Goal: Transaction & Acquisition: Purchase product/service

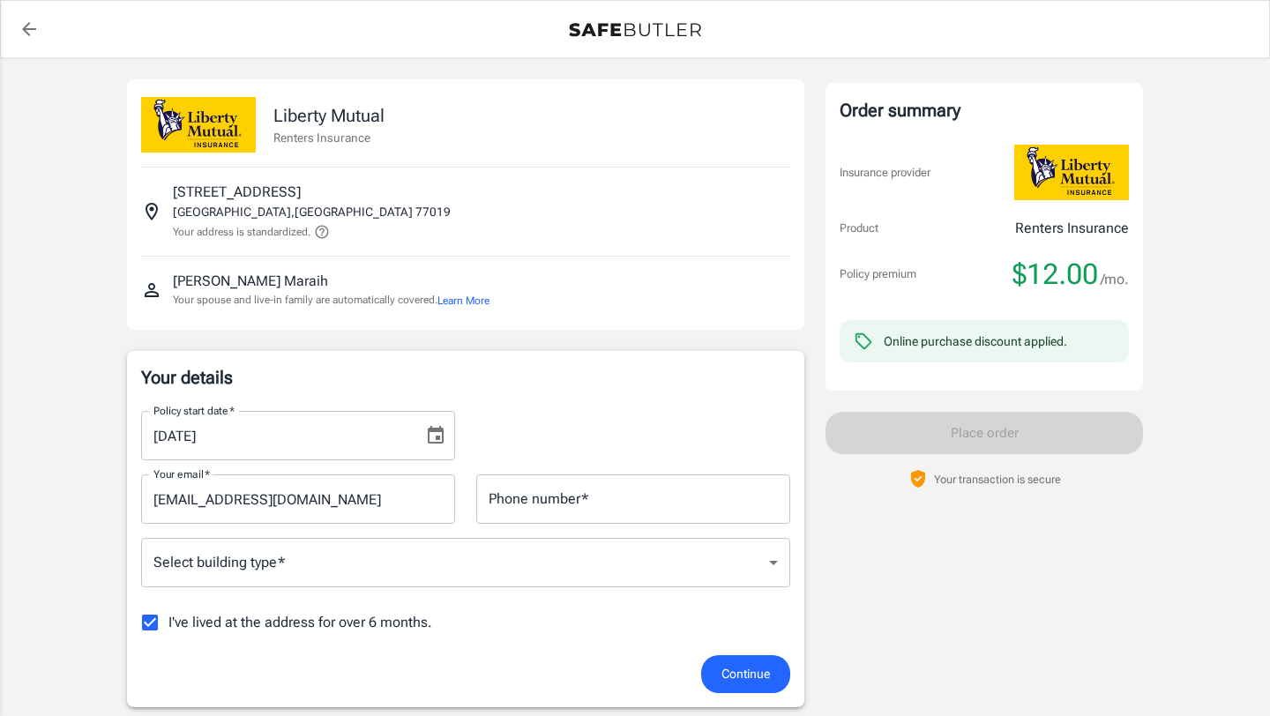
click at [146, 635] on input "I've lived at the address for over 6 months." at bounding box center [149, 622] width 37 height 37
checkbox input "false"
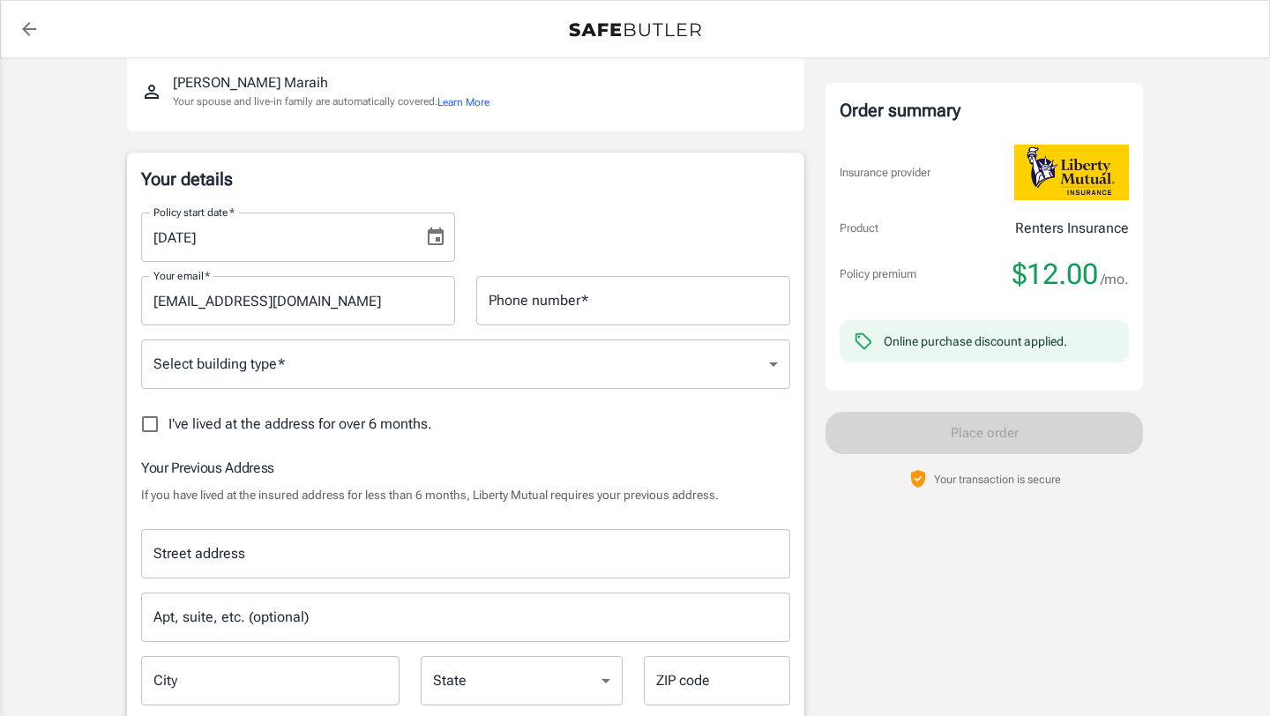
scroll to position [349, 0]
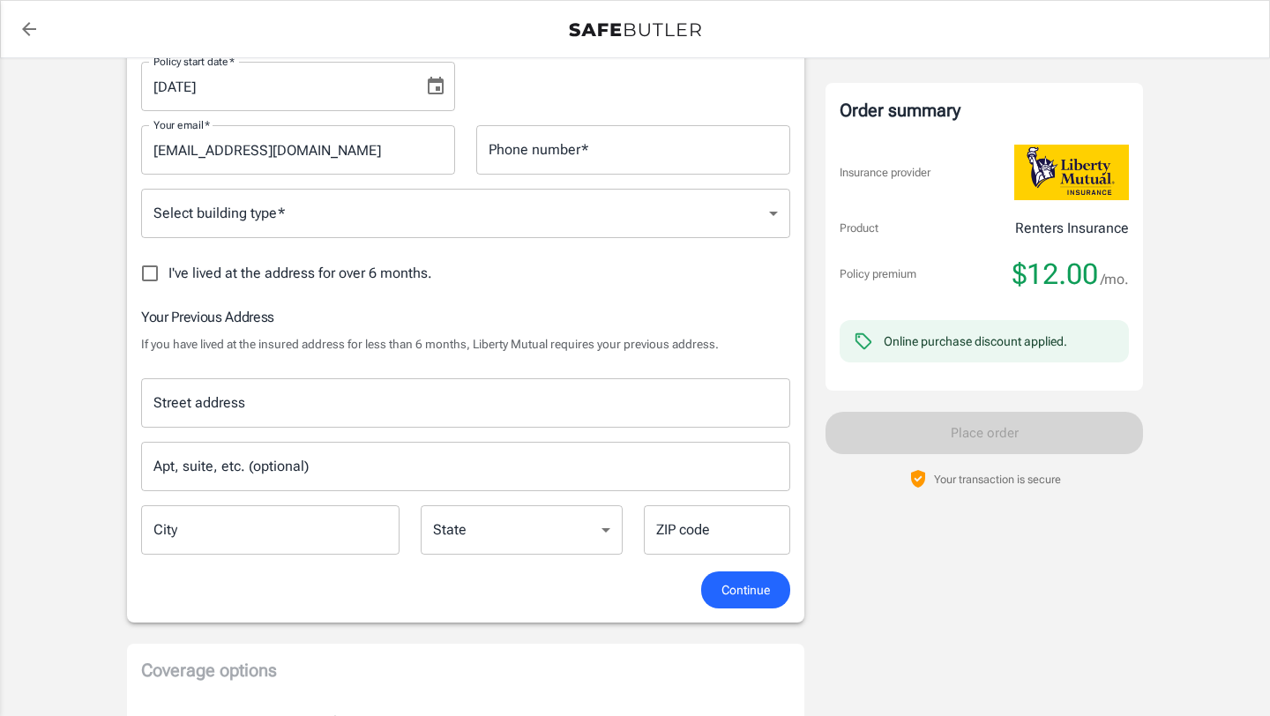
click at [241, 396] on input "Street address" at bounding box center [465, 403] width 633 height 34
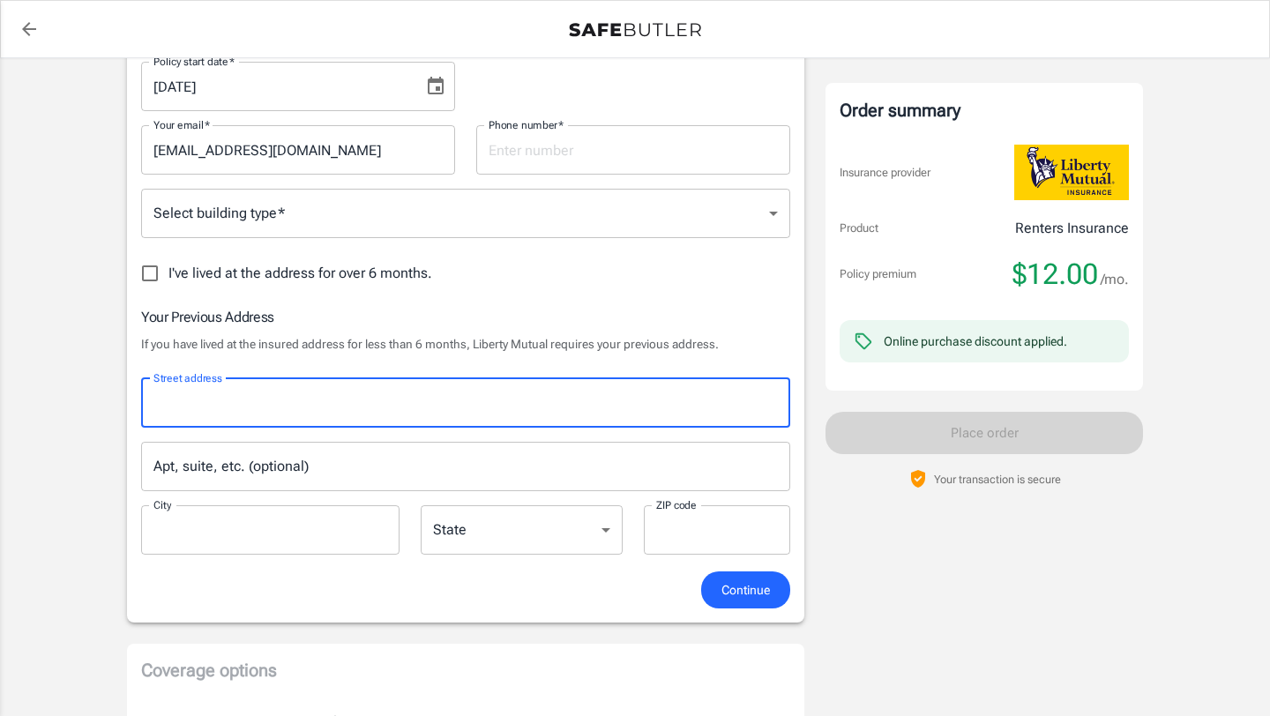
type input "[STREET_ADDRESS]"
type input "7036067072"
type input "[PERSON_NAME]"
type input "91405"
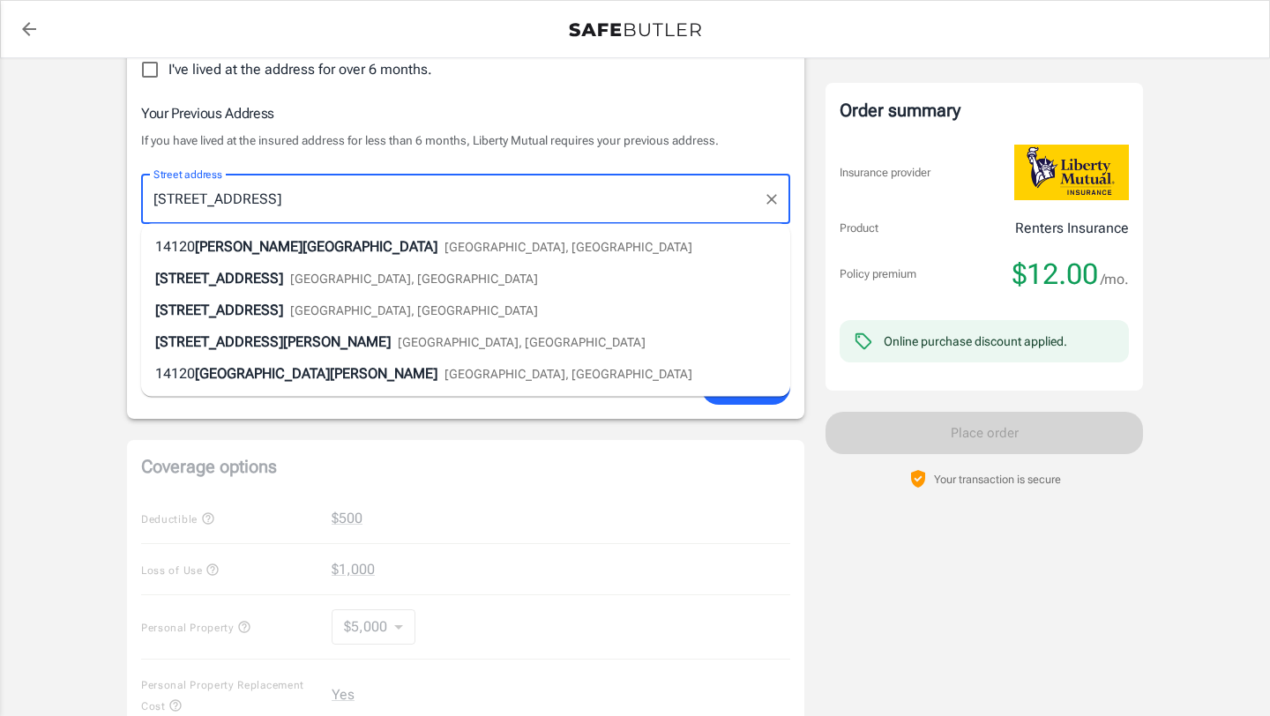
scroll to position [678, 0]
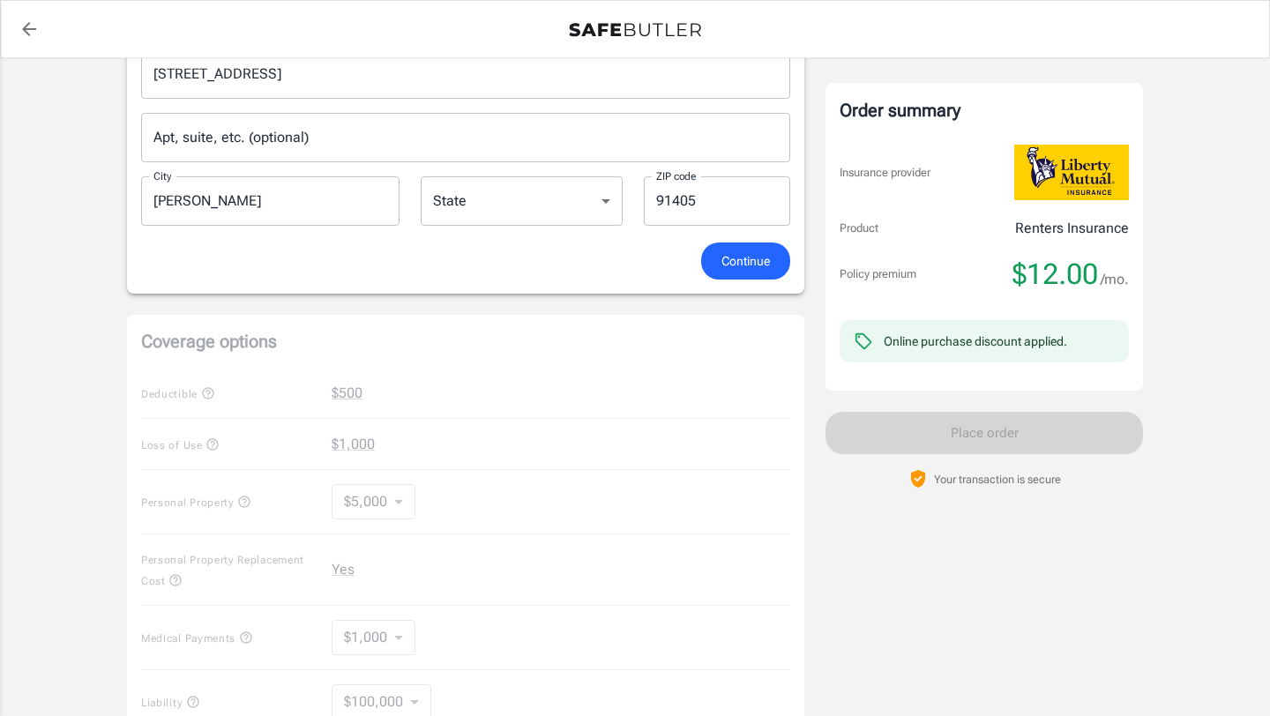
click at [46, 389] on div "Policy premium $ 12.00 /mo Liberty Mutual Renters Insurance [STREET_ADDRESS] Yo…" at bounding box center [635, 287] width 1270 height 1814
click at [726, 255] on span "Continue" at bounding box center [745, 261] width 48 height 22
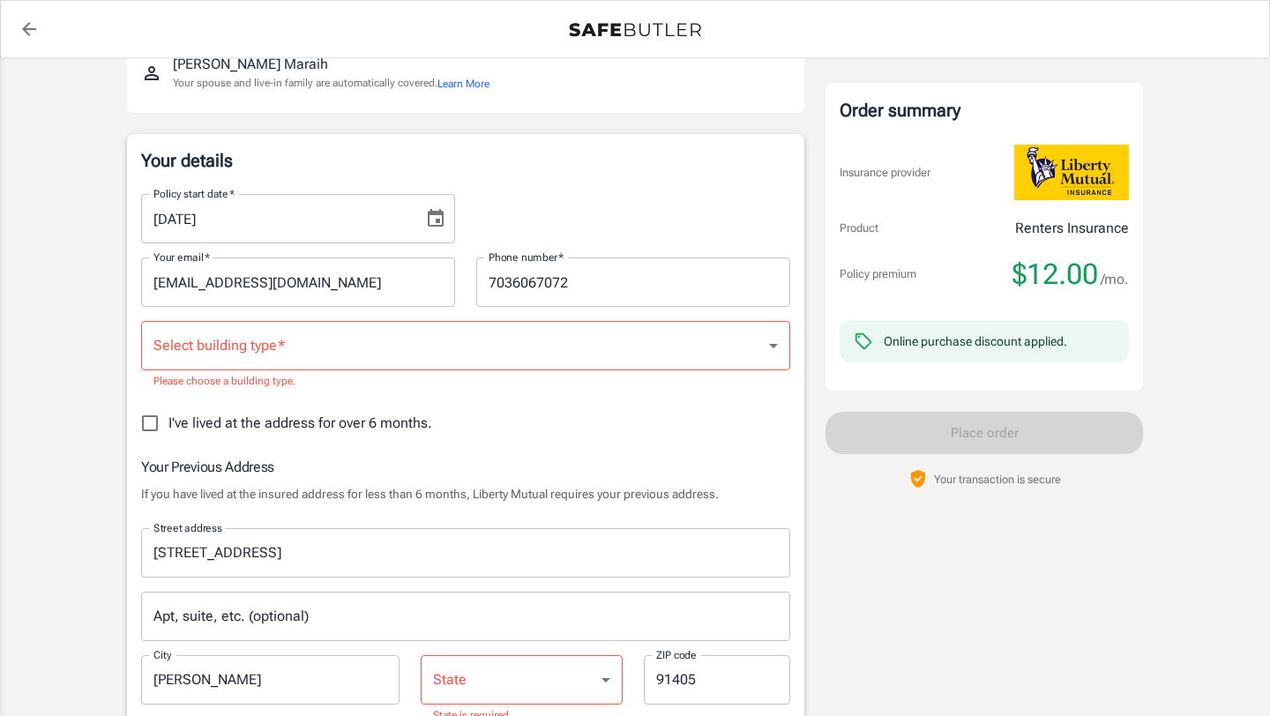
scroll to position [216, 0]
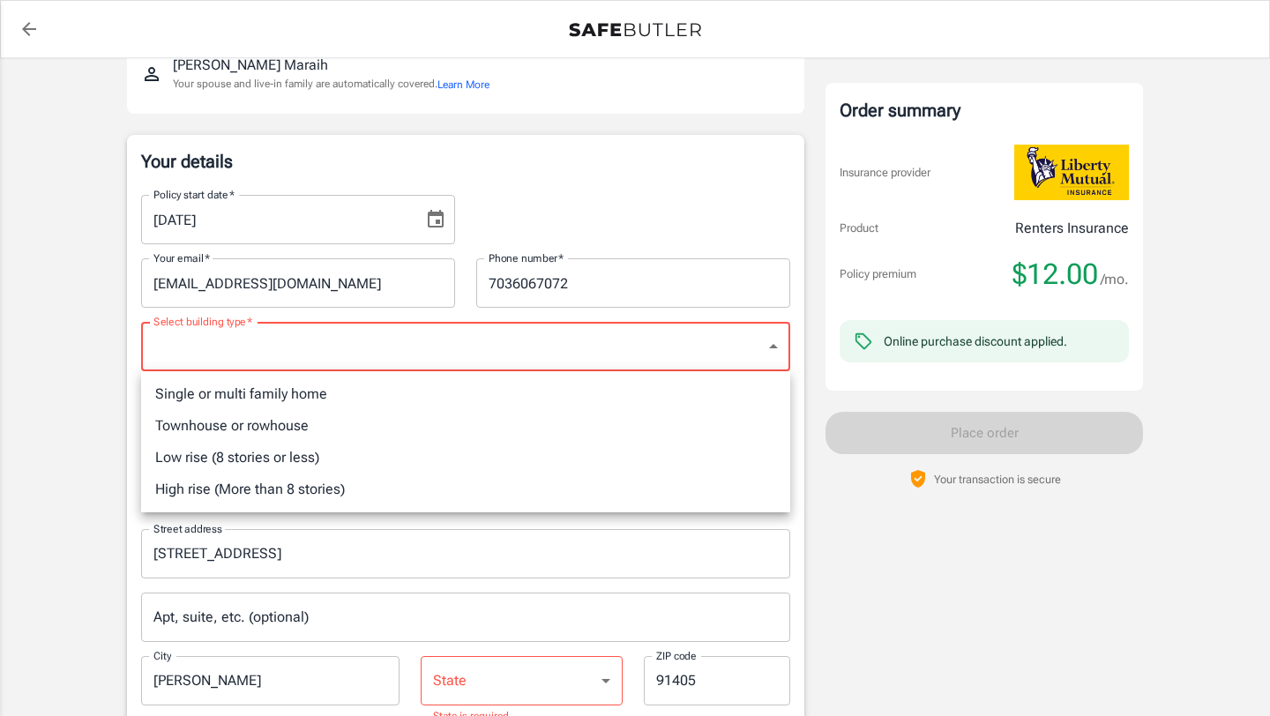
click at [321, 456] on li "Low rise (8 stories or less)" at bounding box center [465, 458] width 649 height 32
type input "lowrise"
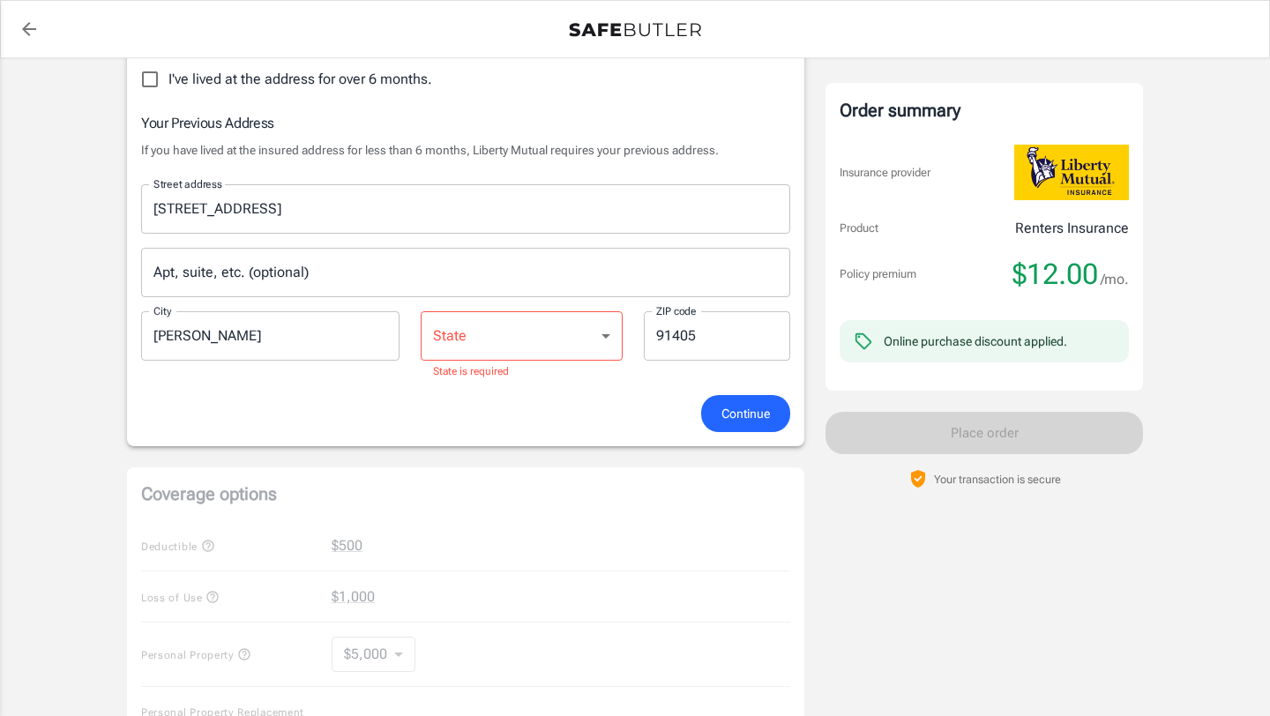
scroll to position [587, 0]
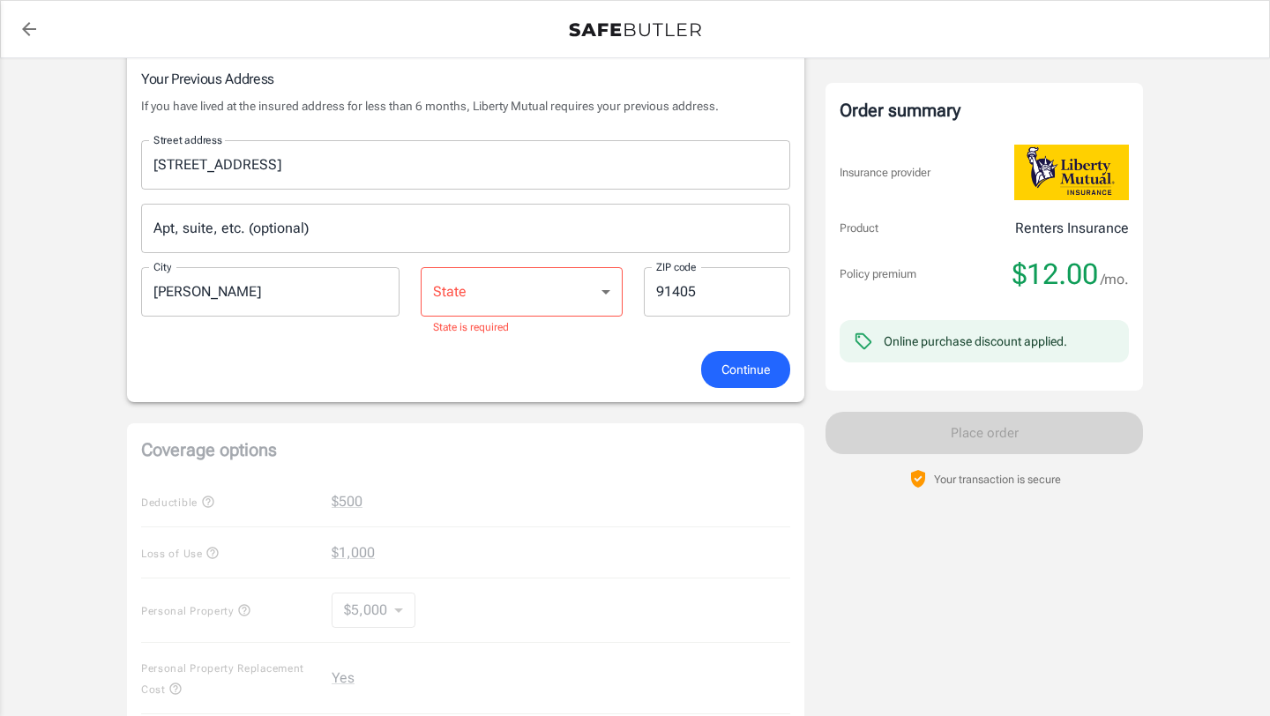
click at [500, 295] on select "[US_STATE] [US_STATE] [US_STATE] [US_STATE] [US_STATE] [US_STATE] [US_STATE] [U…" at bounding box center [522, 291] width 202 height 49
select select "CA"
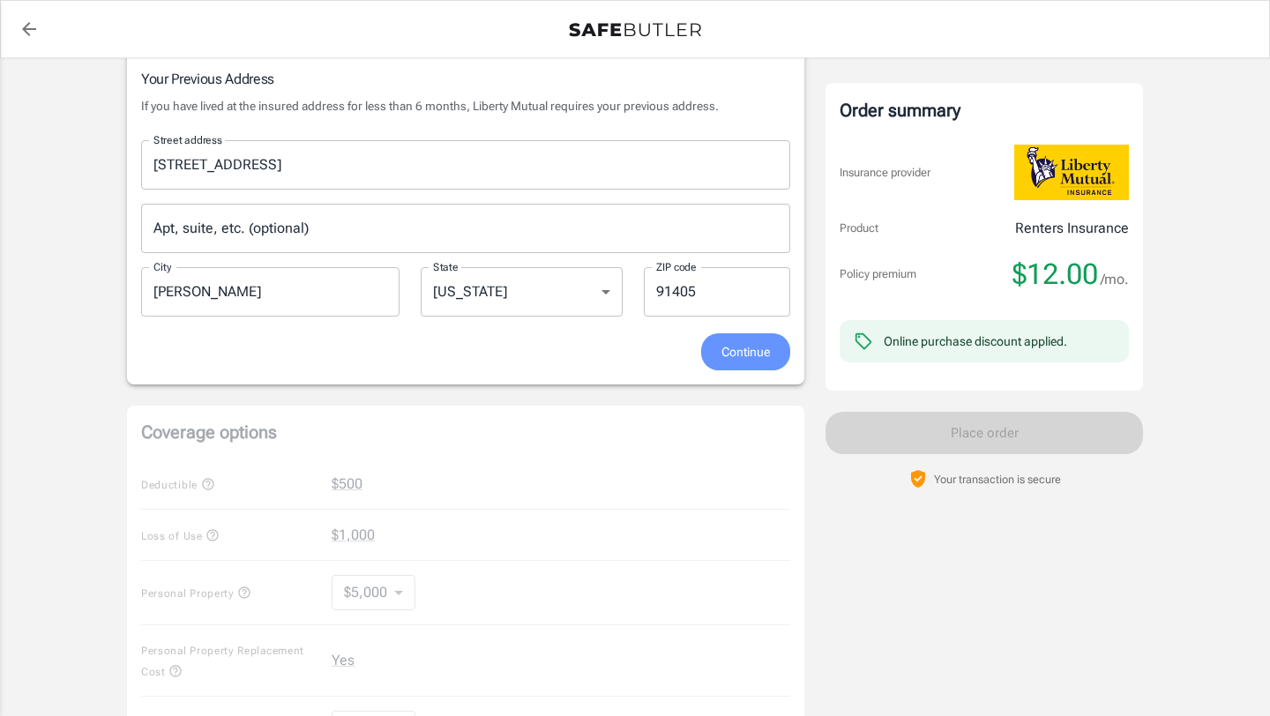
click at [764, 353] on span "Continue" at bounding box center [745, 352] width 48 height 22
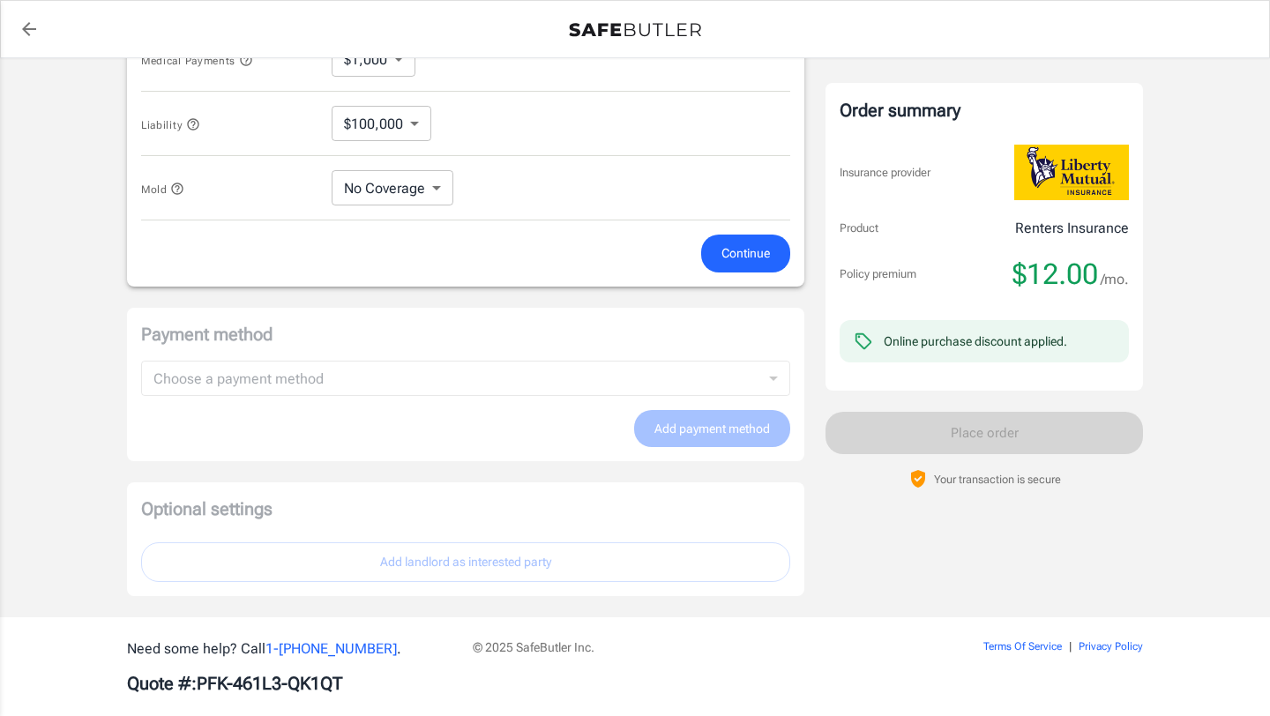
scroll to position [1083, 0]
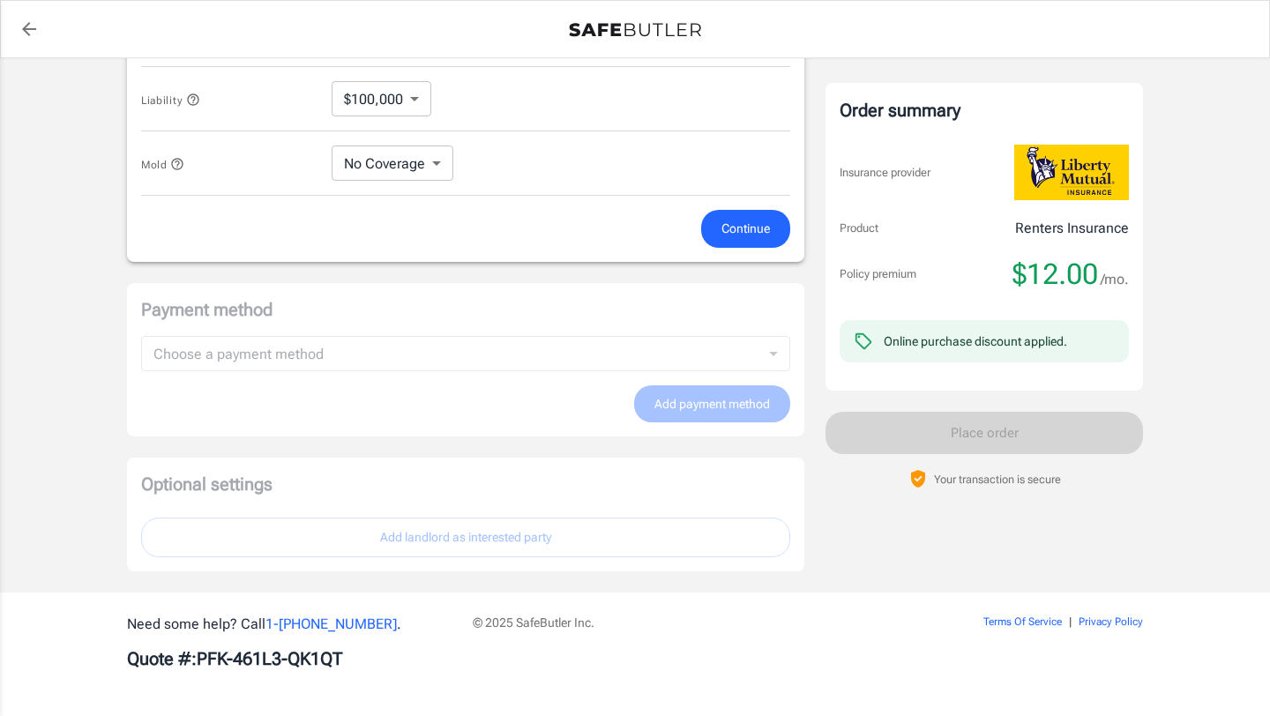
click at [446, 536] on div "Optional settings Add landlord as interested party" at bounding box center [465, 515] width 677 height 114
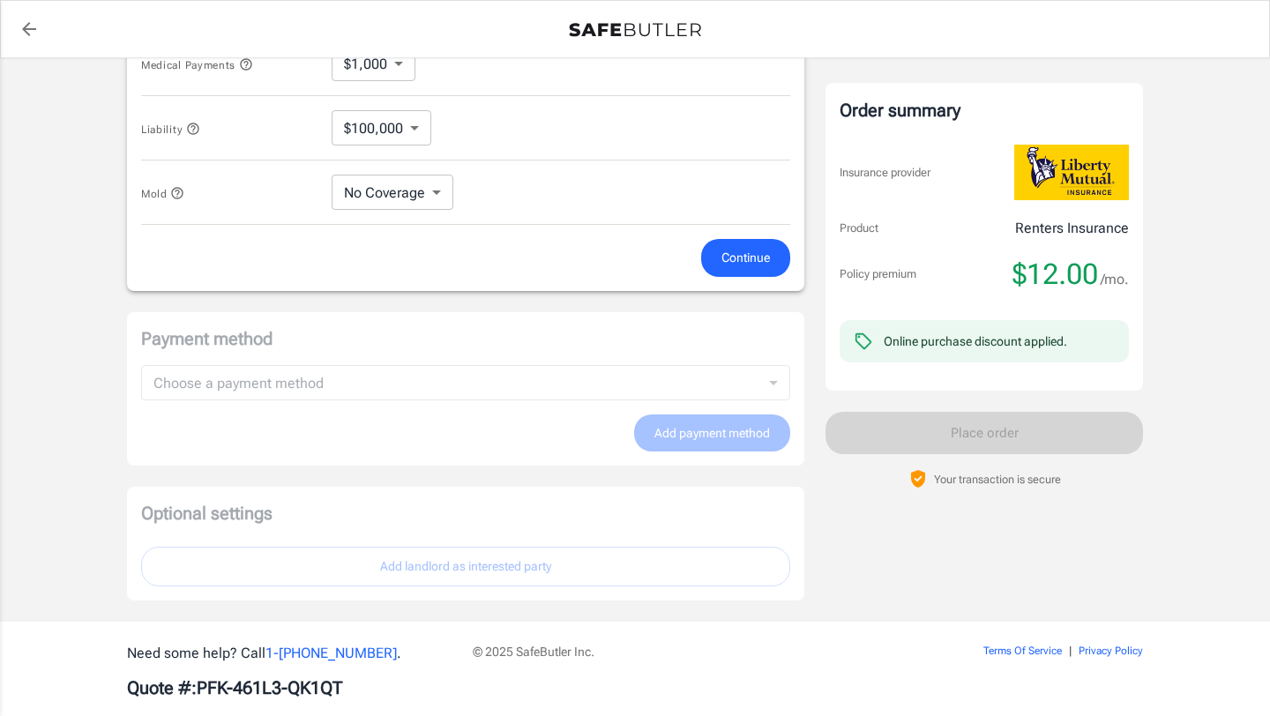
click at [564, 387] on div "Payment method Choose a payment method ​ Choose a payment method Add payment me…" at bounding box center [465, 389] width 677 height 154
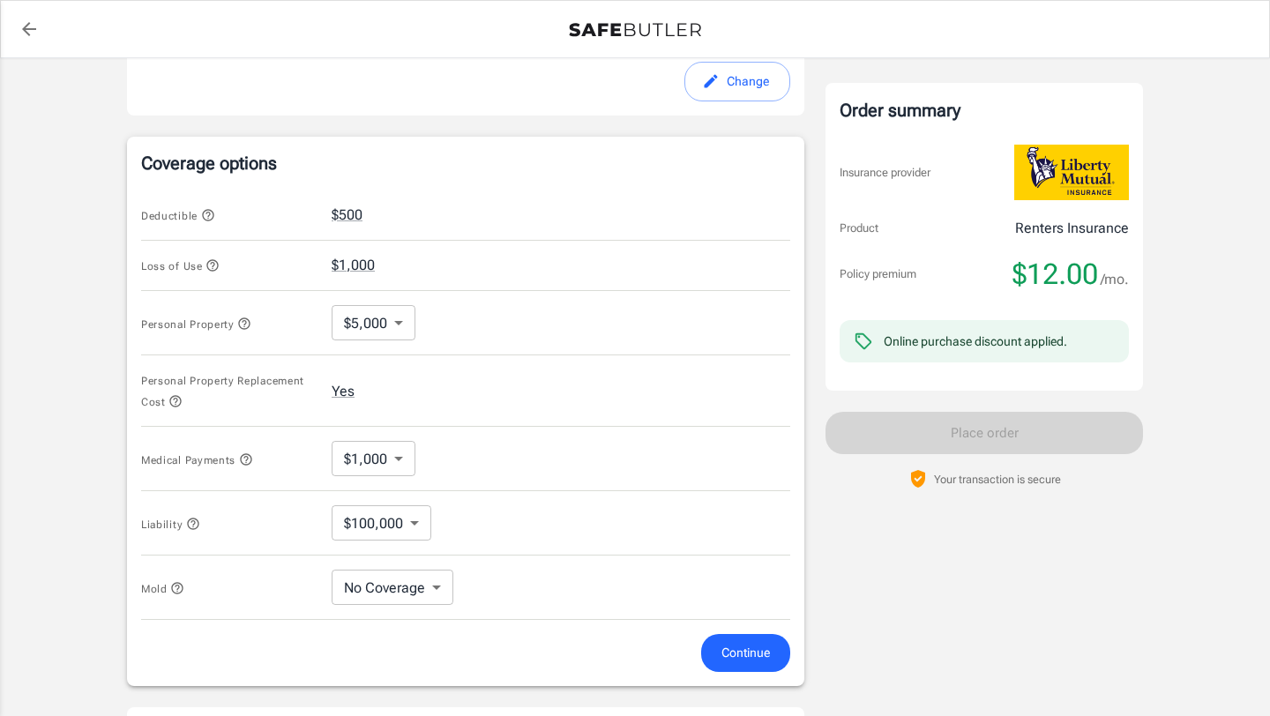
scroll to position [656, 0]
click at [205, 216] on icon "button" at bounding box center [208, 217] width 14 height 14
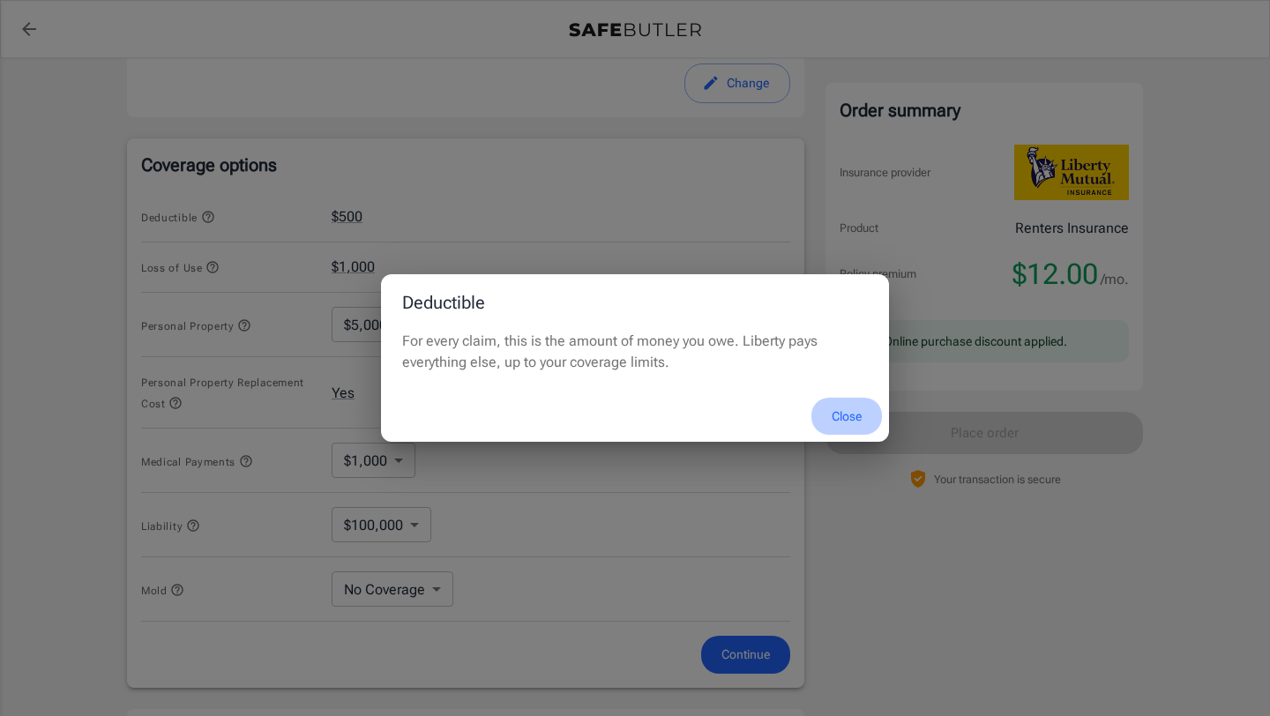
click at [838, 420] on button "Close" at bounding box center [846, 417] width 71 height 38
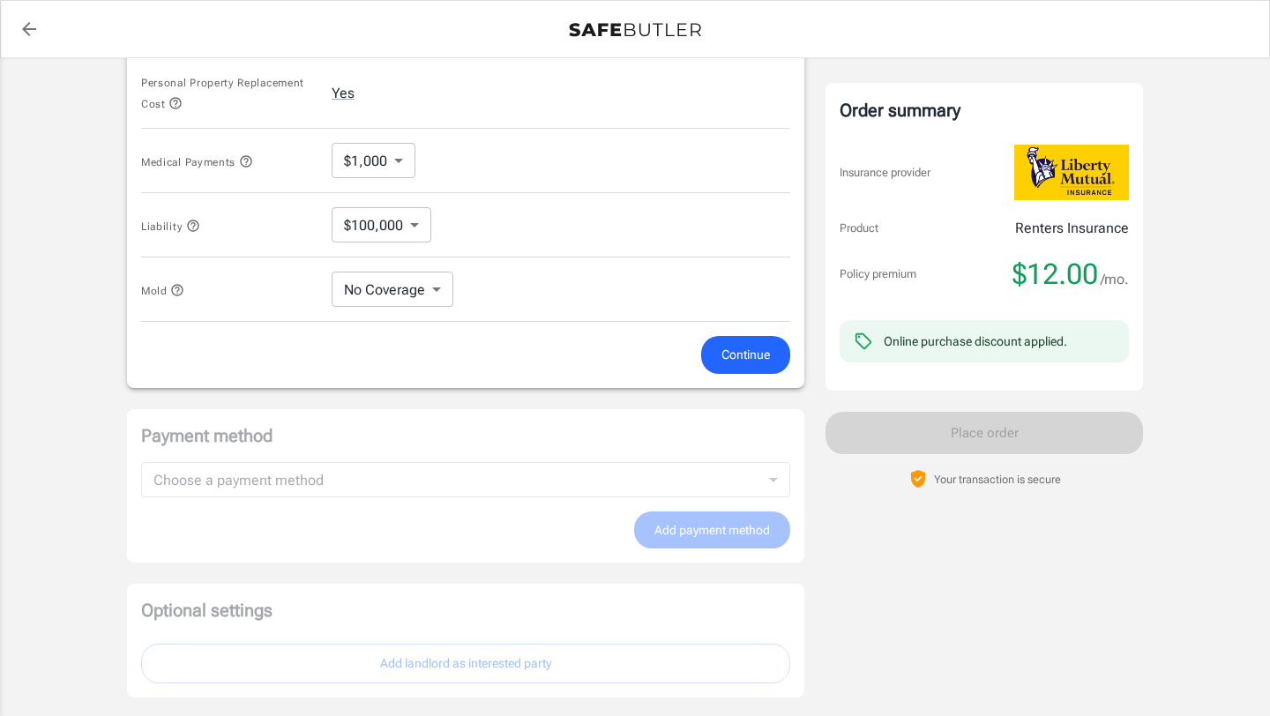
scroll to position [940, 0]
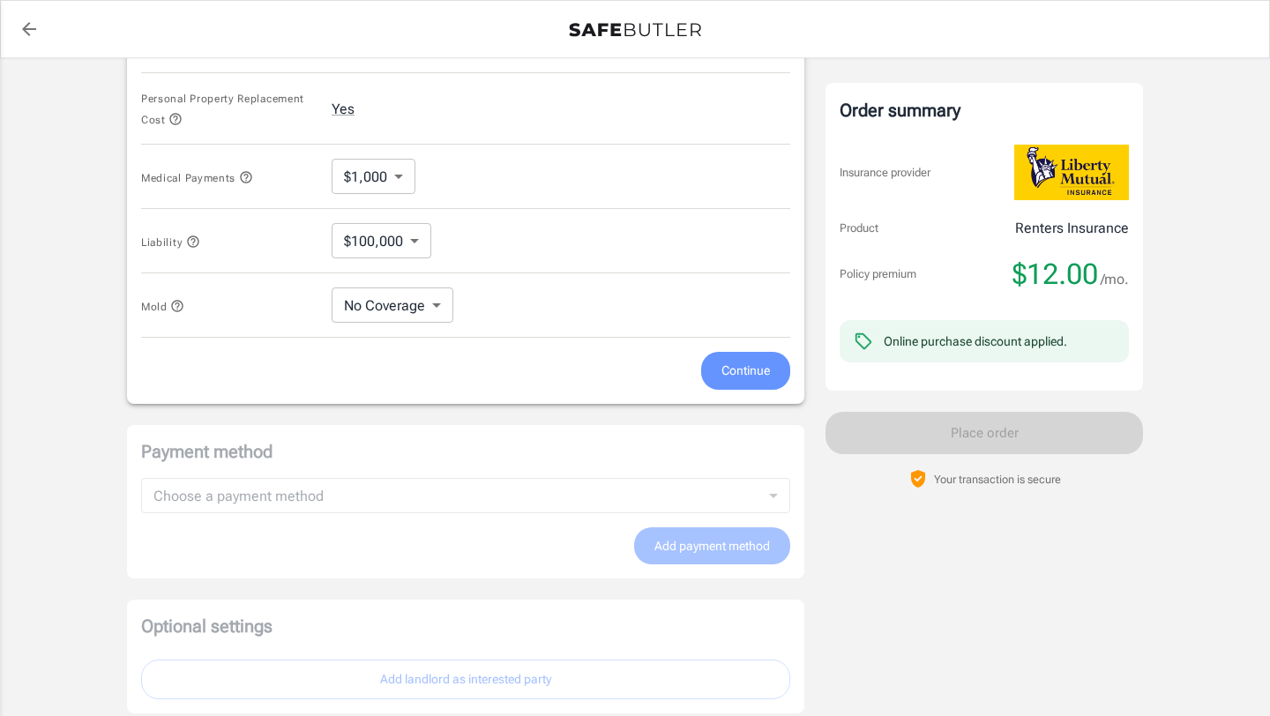
click at [737, 378] on span "Continue" at bounding box center [745, 371] width 48 height 22
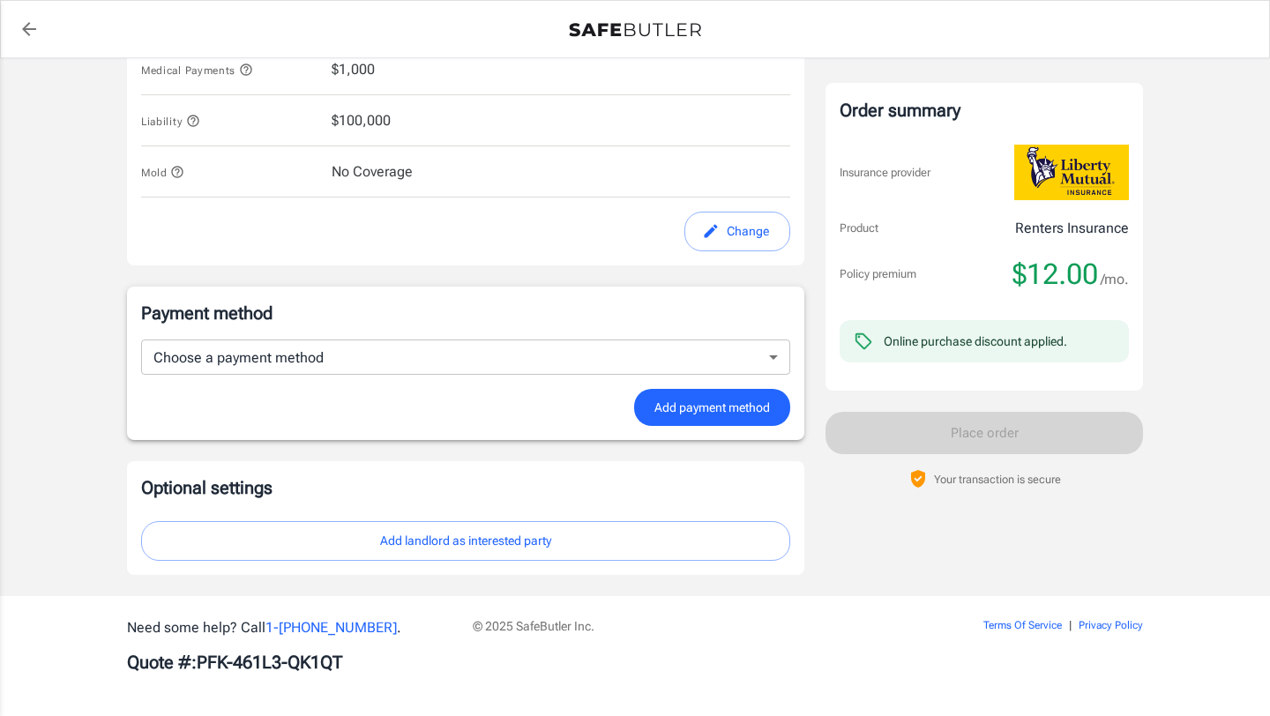
scroll to position [1032, 0]
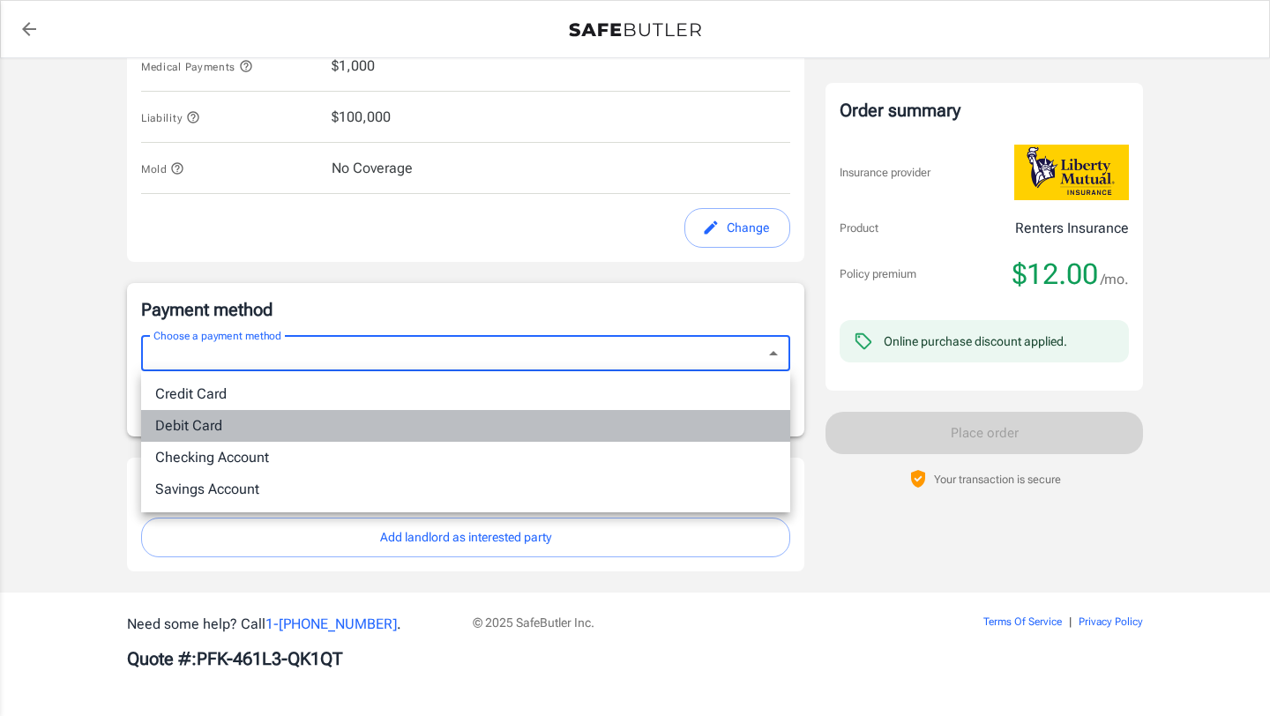
click at [500, 414] on li "Debit Card" at bounding box center [465, 426] width 649 height 32
type input "debit"
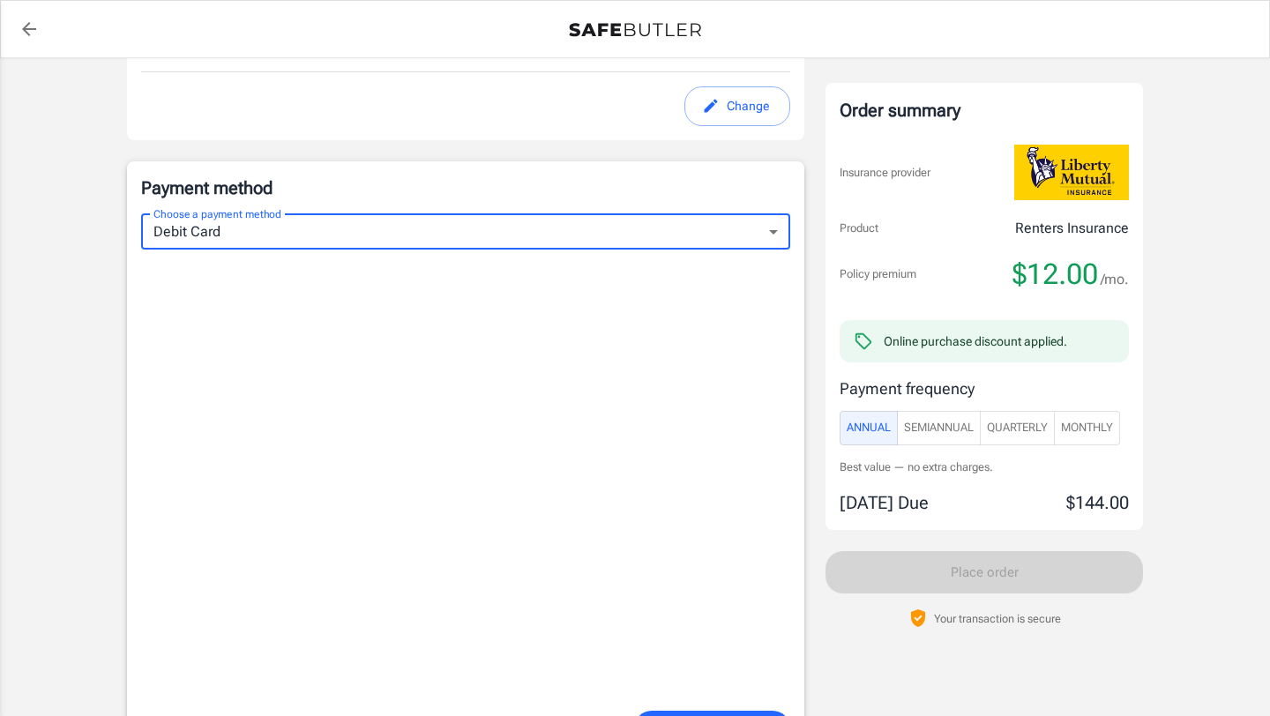
scroll to position [1153, 0]
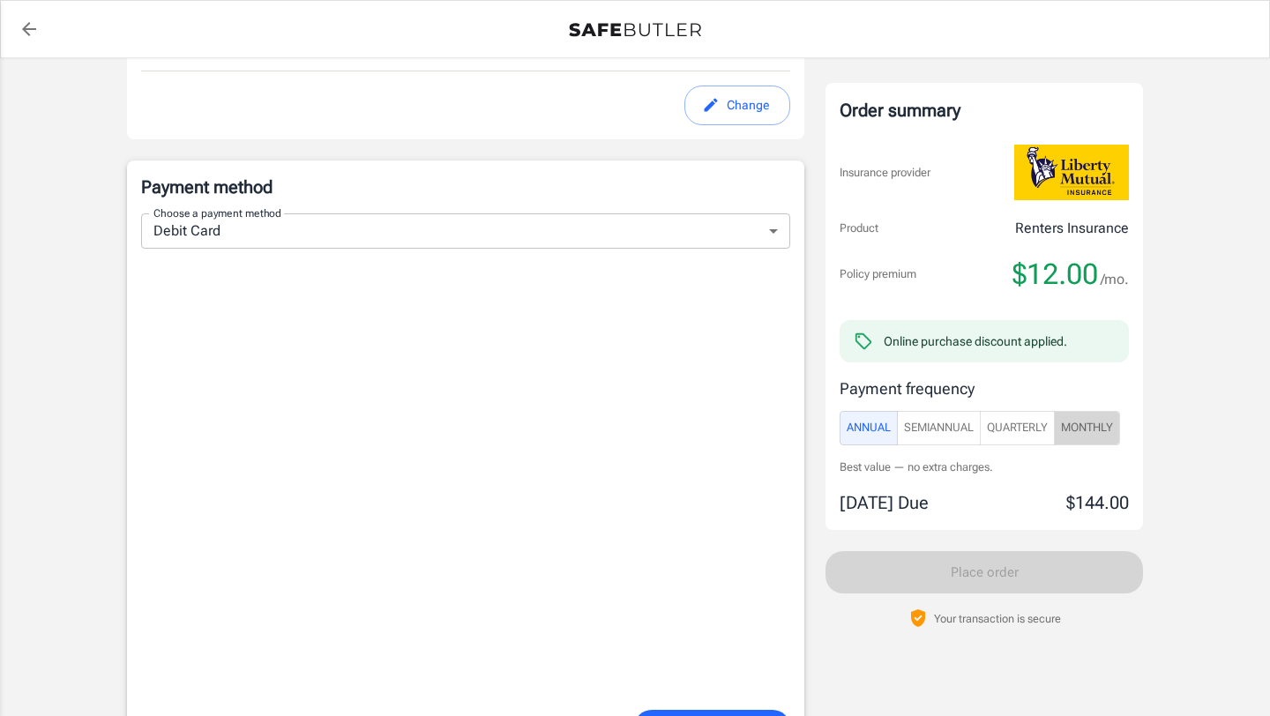
click at [1084, 423] on span "Monthly" at bounding box center [1087, 428] width 52 height 20
click at [873, 419] on span "Annual" at bounding box center [868, 428] width 44 height 20
click at [1078, 421] on span "Monthly" at bounding box center [1087, 428] width 52 height 20
click at [1031, 431] on span "Quarterly" at bounding box center [1017, 428] width 61 height 20
click at [1067, 469] on span "Learn more" at bounding box center [1075, 467] width 56 height 13
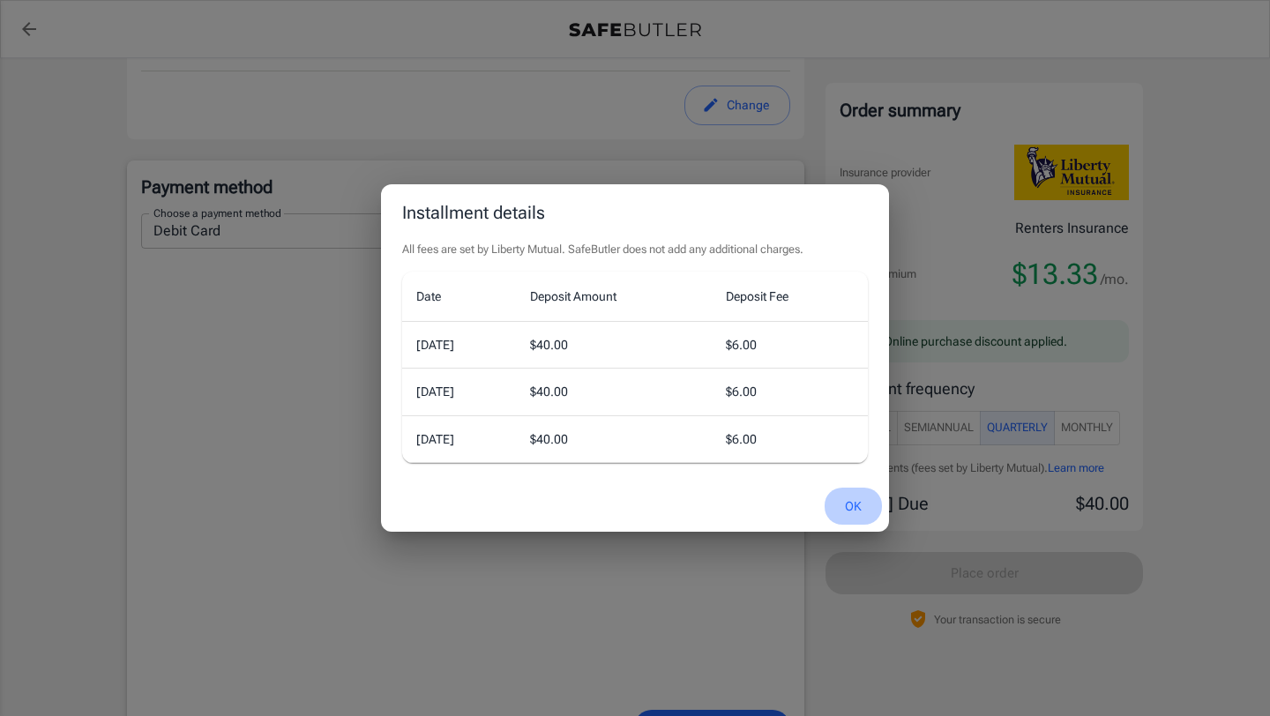
click at [854, 509] on button "OK" at bounding box center [852, 507] width 57 height 38
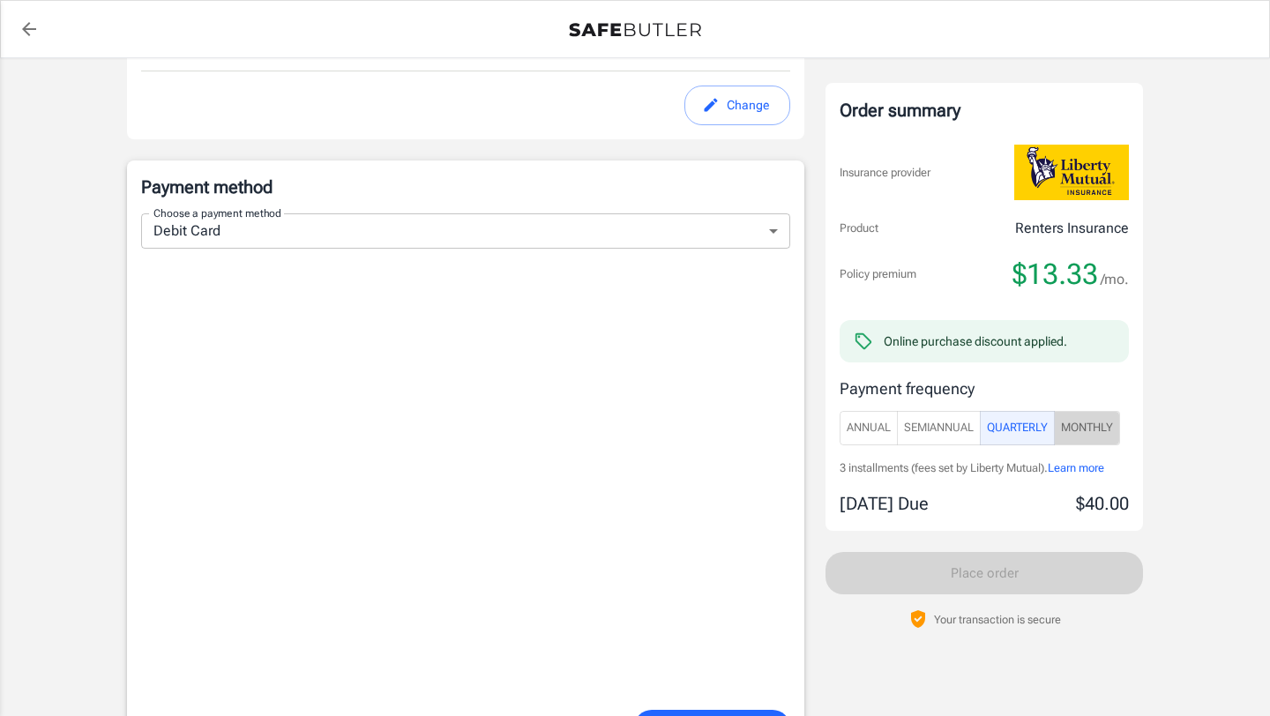
click at [1098, 427] on span "Monthly" at bounding box center [1087, 428] width 52 height 20
click at [1110, 465] on span "Learn more" at bounding box center [1082, 467] width 56 height 13
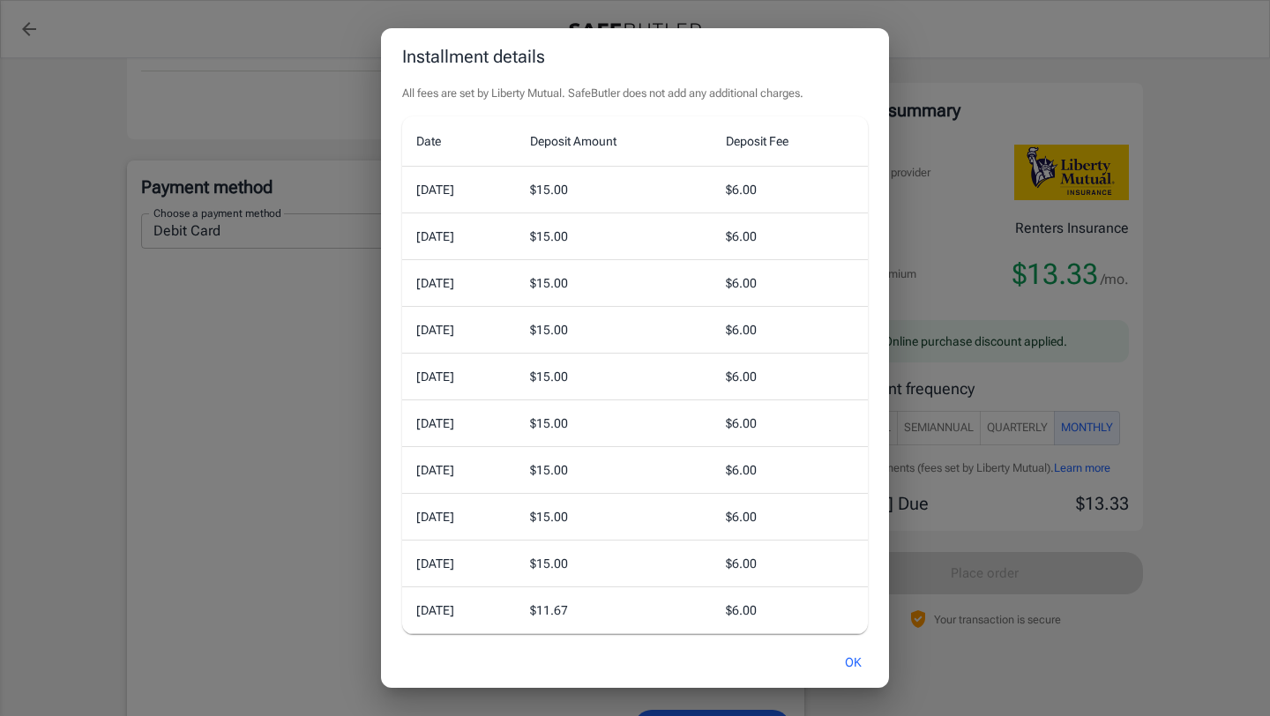
scroll to position [15, 0]
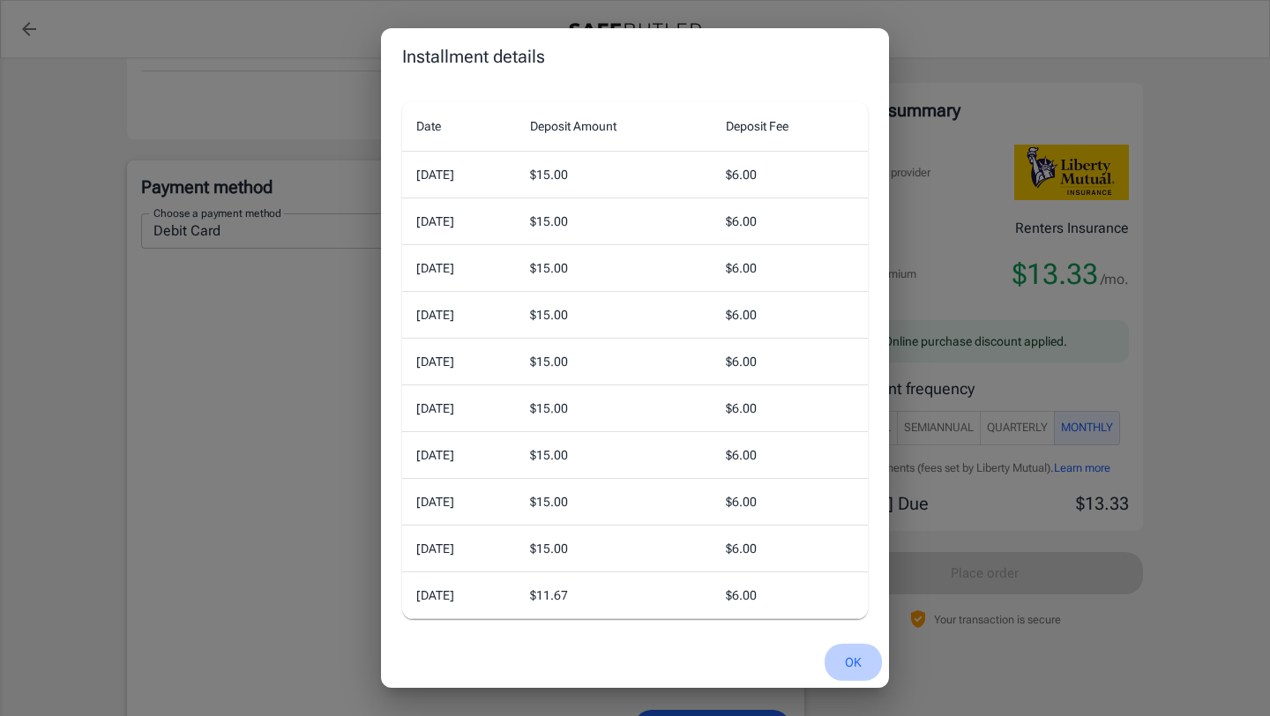
click at [846, 667] on button "OK" at bounding box center [852, 663] width 57 height 38
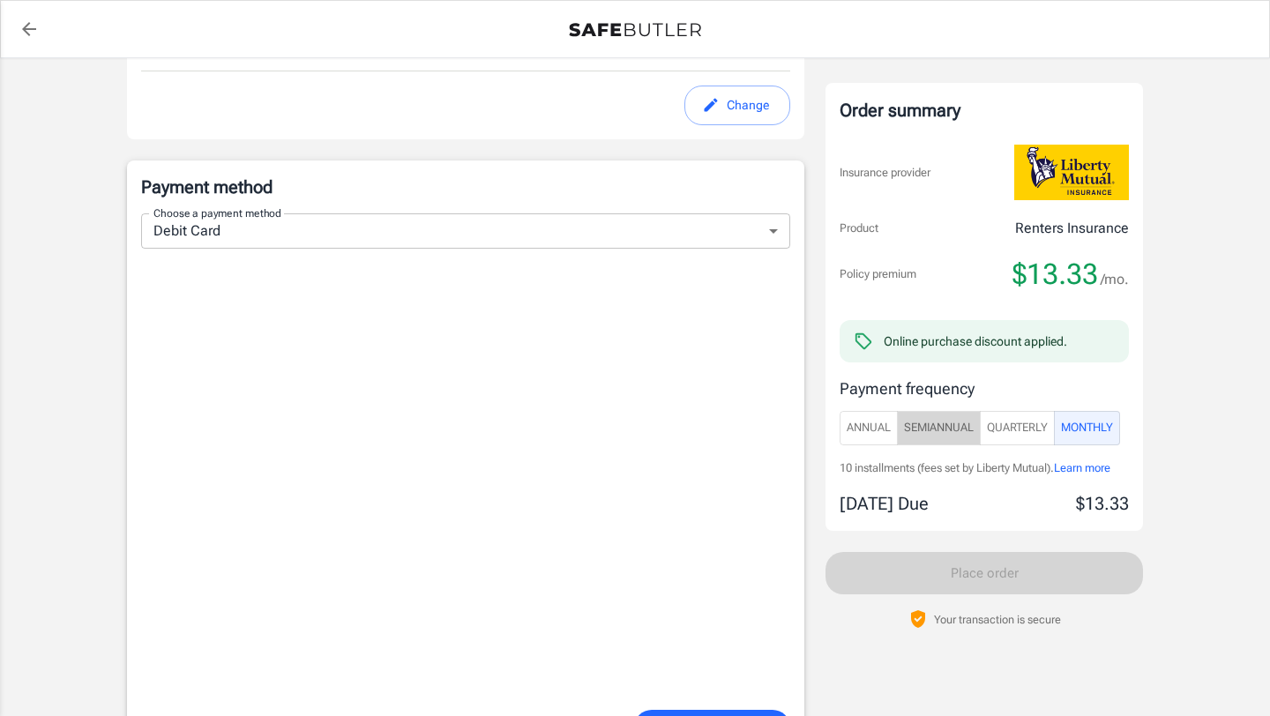
click at [973, 424] on span "SemiAnnual" at bounding box center [939, 428] width 70 height 20
click at [996, 424] on span "Quarterly" at bounding box center [1017, 428] width 61 height 20
click at [1069, 472] on span "Learn more" at bounding box center [1075, 467] width 56 height 13
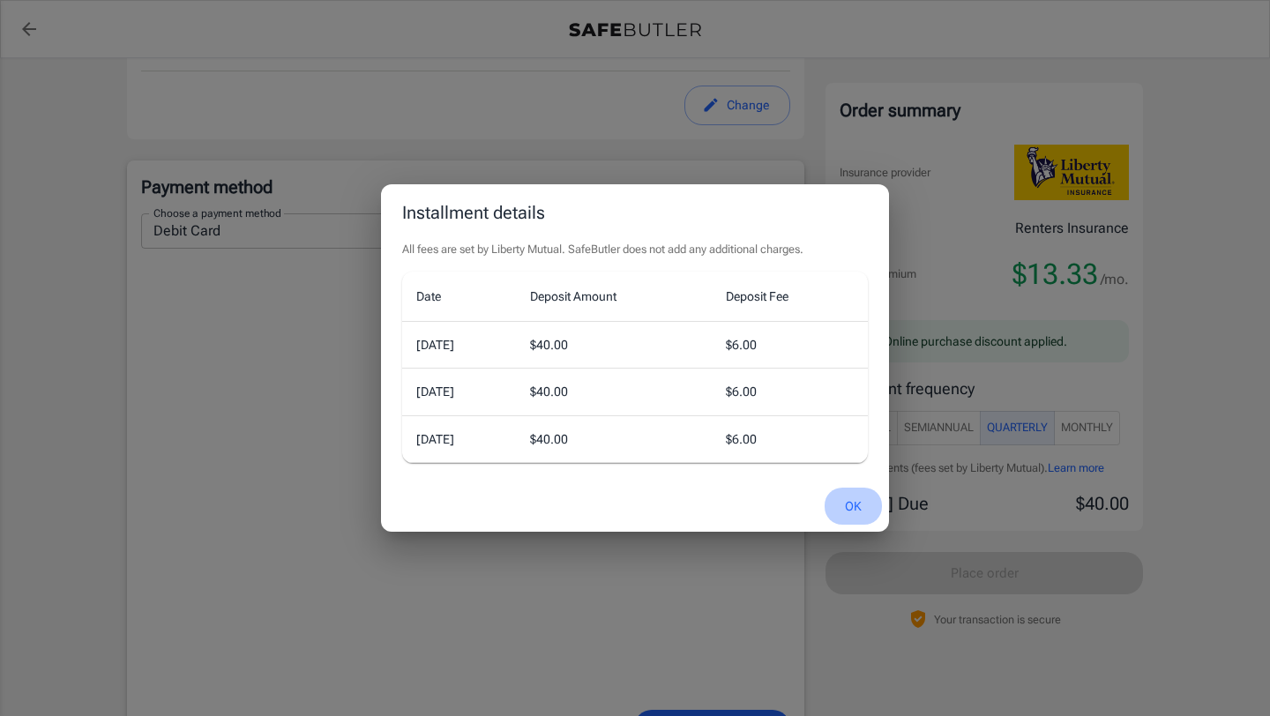
click at [874, 503] on button "OK" at bounding box center [852, 507] width 57 height 38
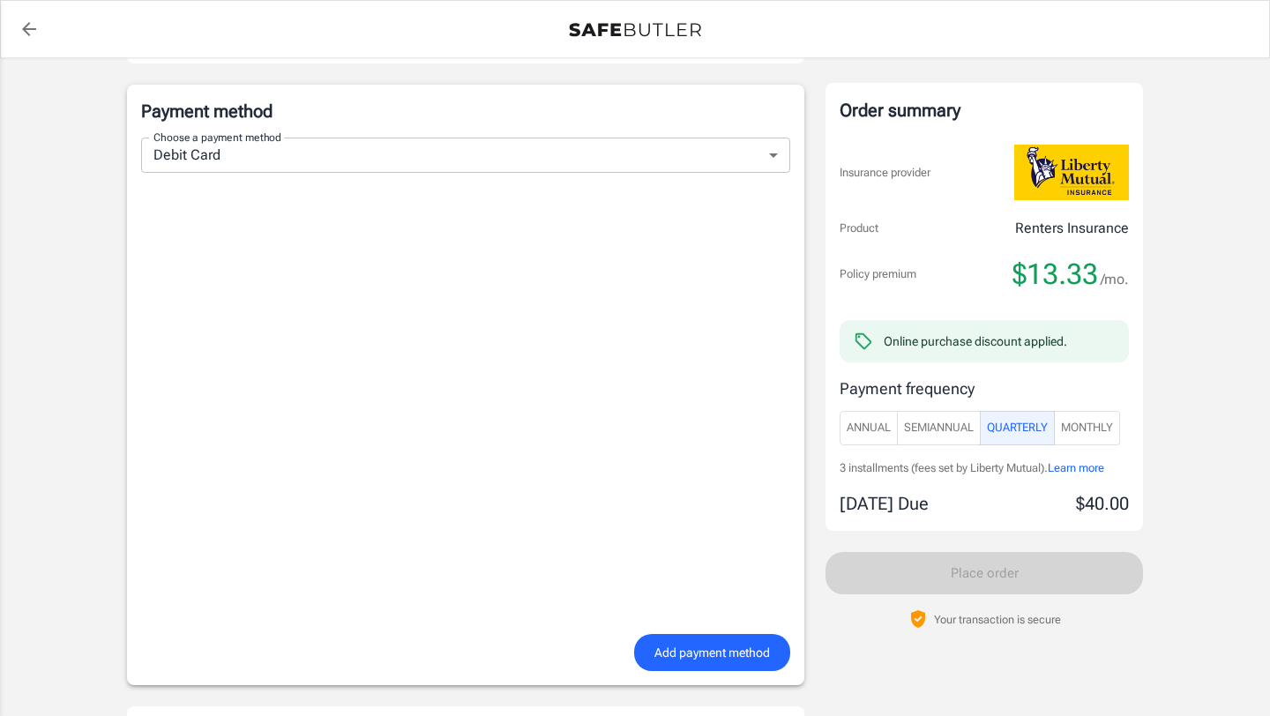
scroll to position [1233, 0]
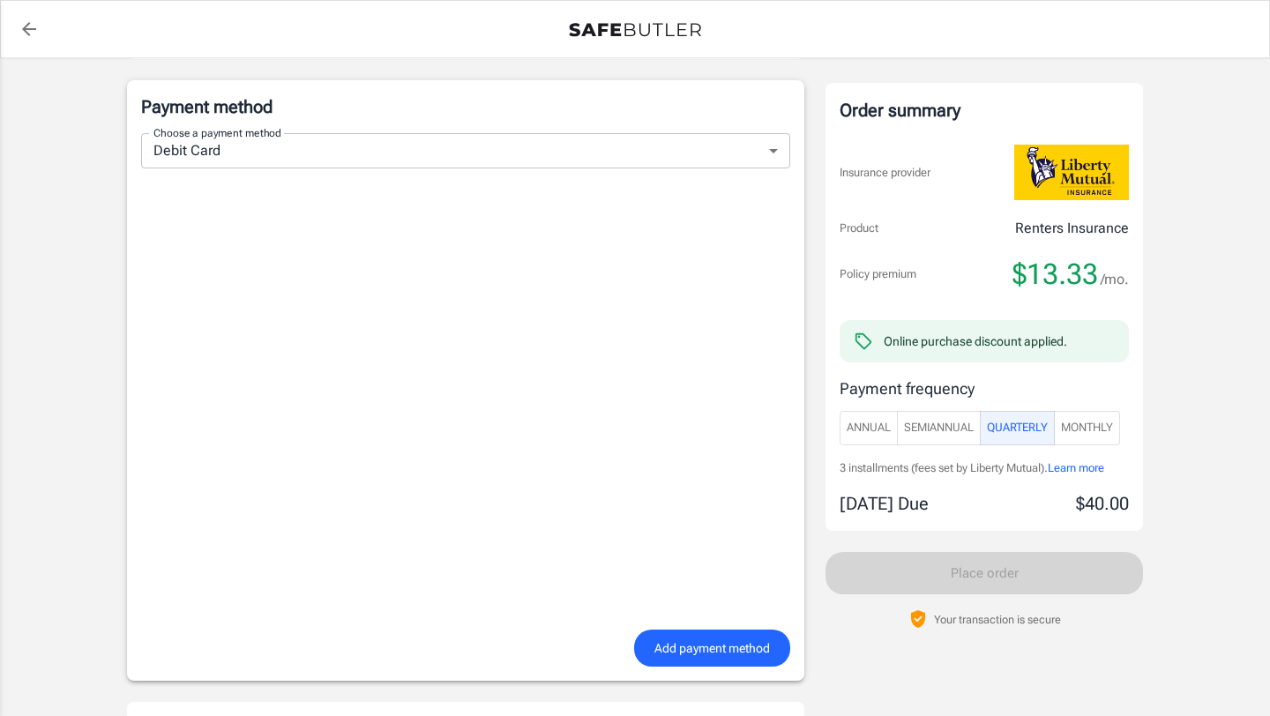
click at [942, 425] on span "SemiAnnual" at bounding box center [939, 428] width 70 height 20
click at [1073, 468] on span "Learn more" at bounding box center [1079, 467] width 56 height 13
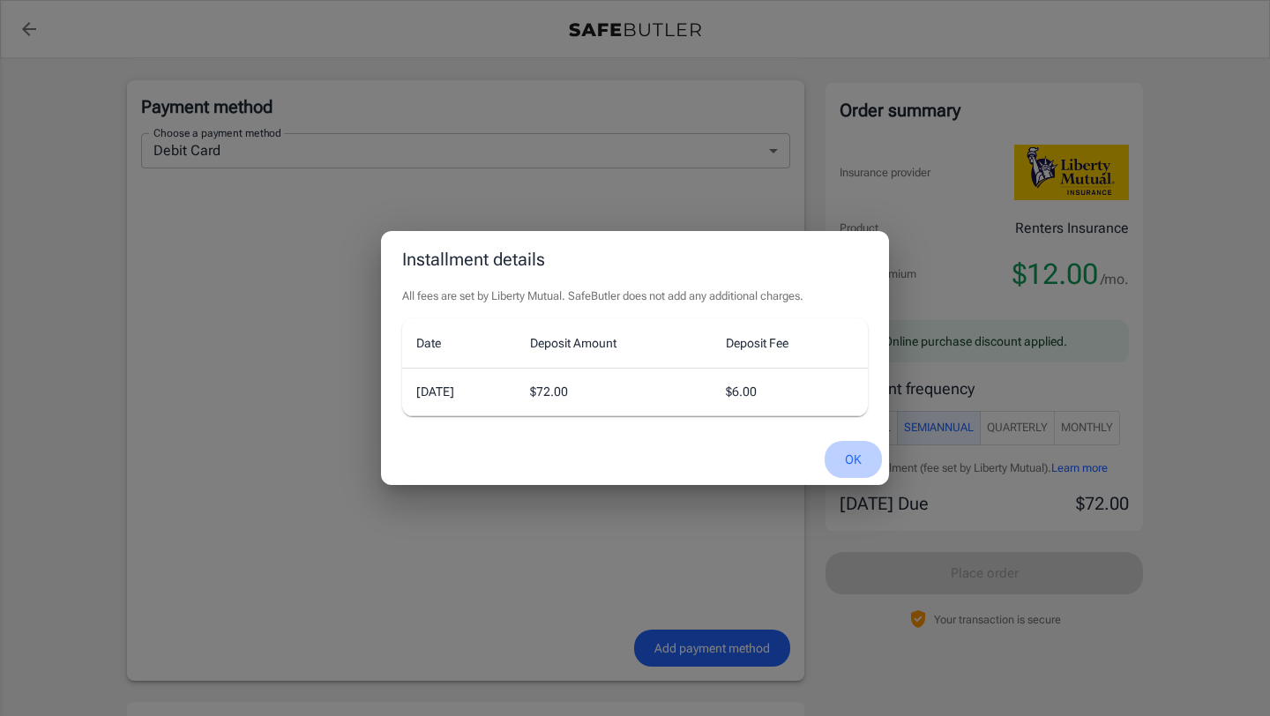
click at [861, 458] on button "OK" at bounding box center [852, 460] width 57 height 38
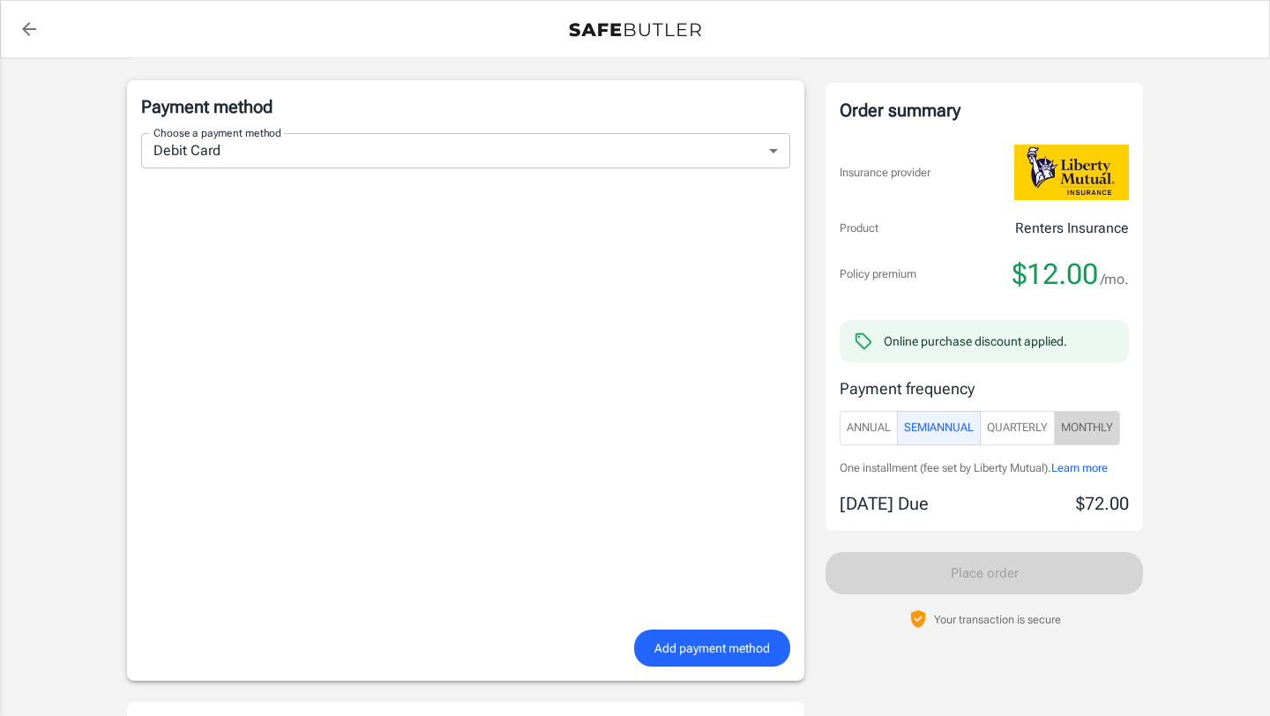
click at [1067, 431] on span "Monthly" at bounding box center [1087, 428] width 52 height 20
click at [1034, 433] on span "Quarterly" at bounding box center [1017, 428] width 61 height 20
click at [879, 430] on span "Annual" at bounding box center [868, 428] width 44 height 20
click at [1054, 428] on button "Quarterly" at bounding box center [1016, 428] width 75 height 34
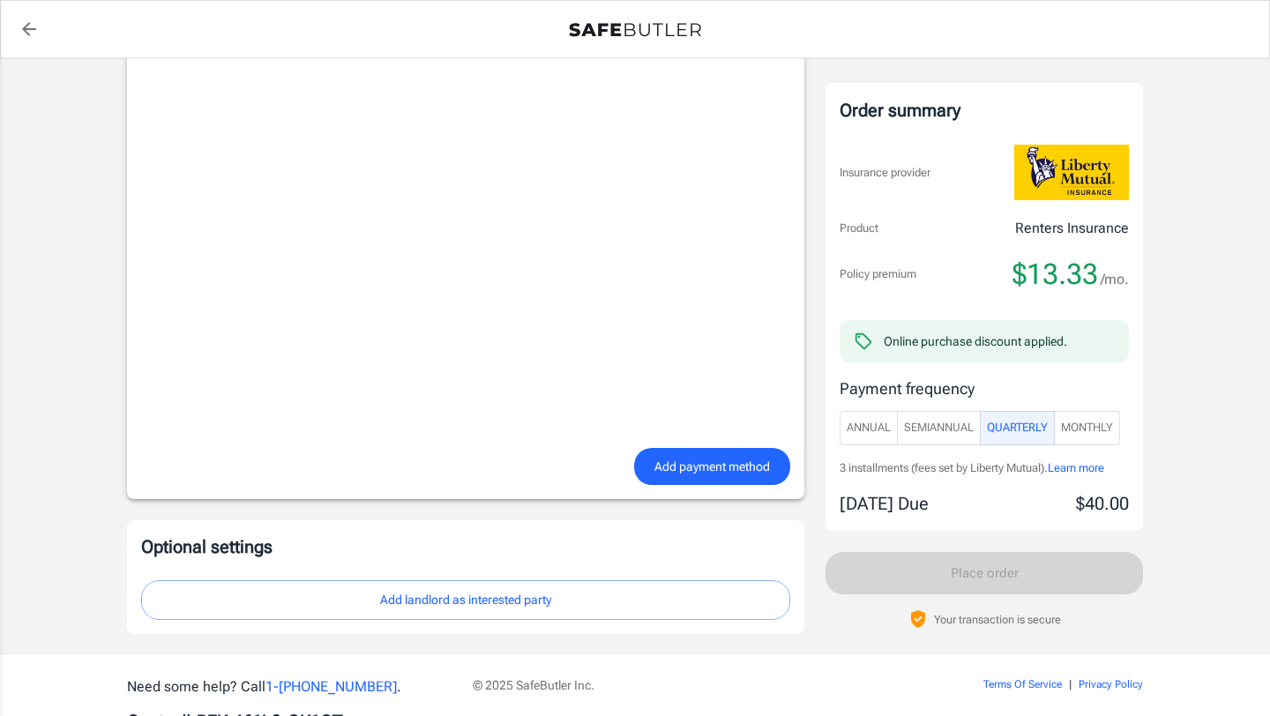
scroll to position [1479, 0]
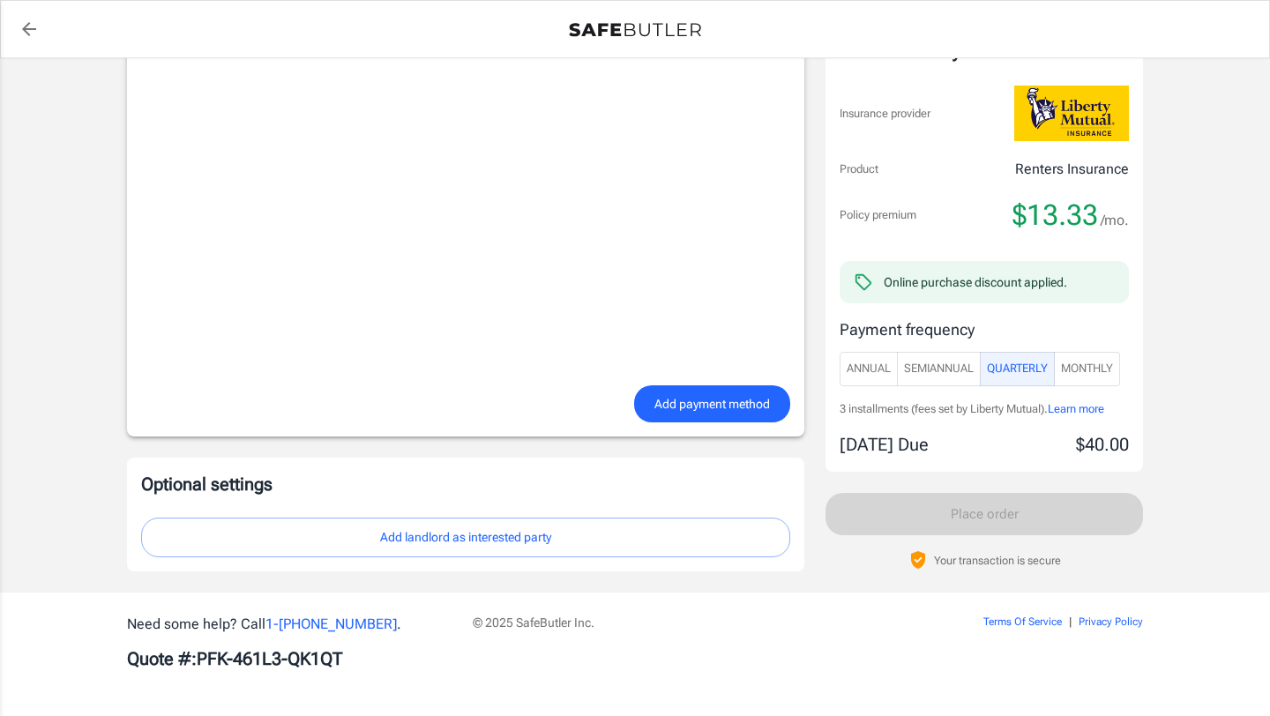
click at [538, 525] on button "Add landlord as interested party" at bounding box center [465, 538] width 649 height 40
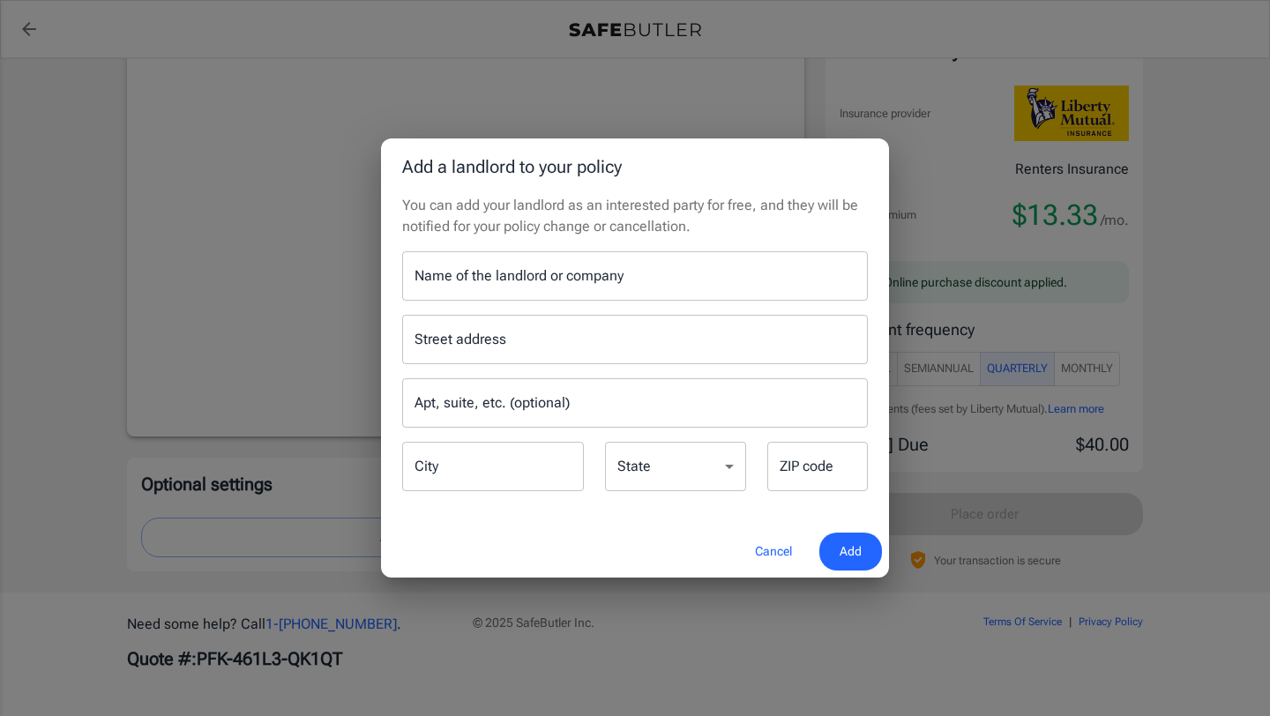
click at [495, 279] on input "Name of the landlord or company" at bounding box center [634, 275] width 465 height 49
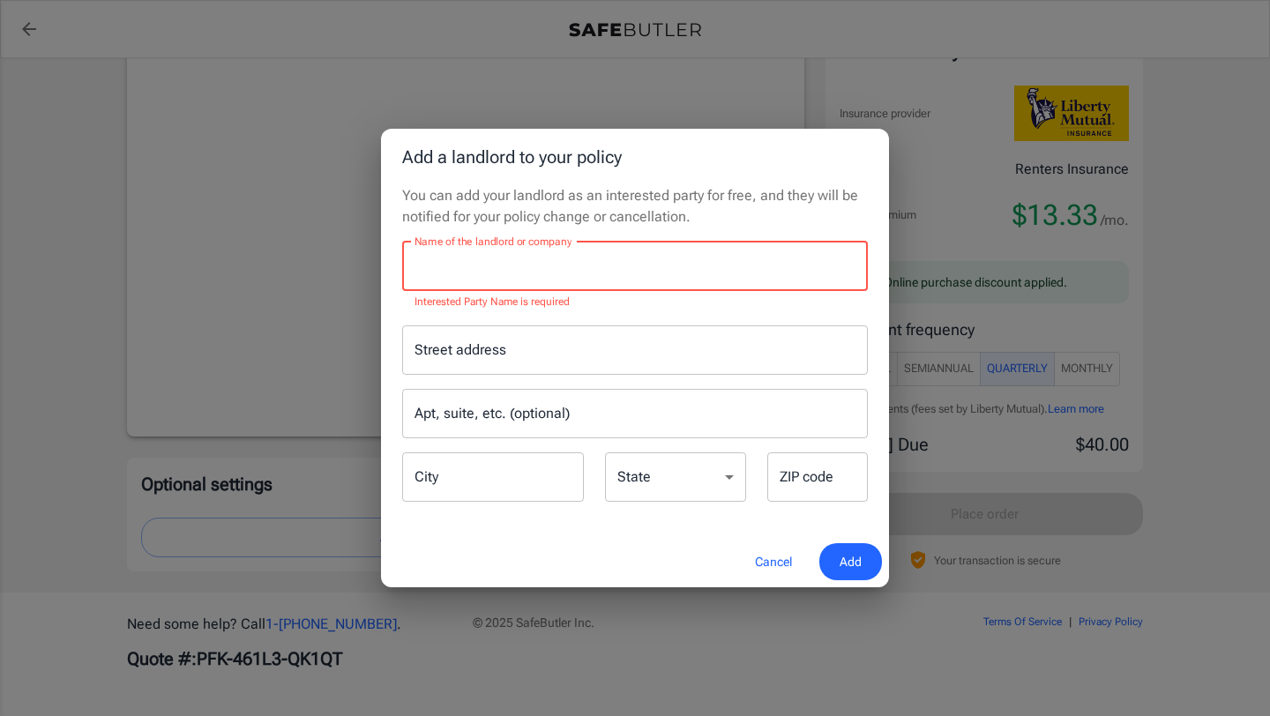
click at [489, 350] on div "Street address Street address" at bounding box center [634, 349] width 465 height 49
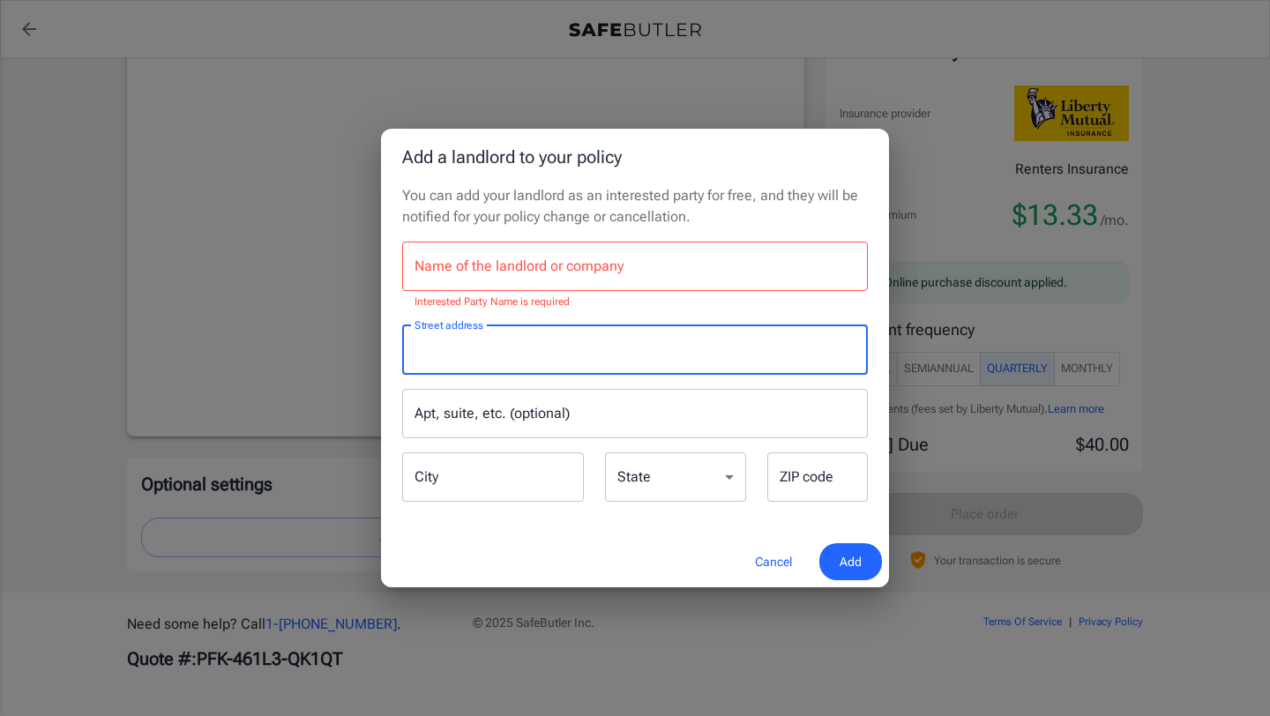
paste input "[STREET_ADDRESS]"
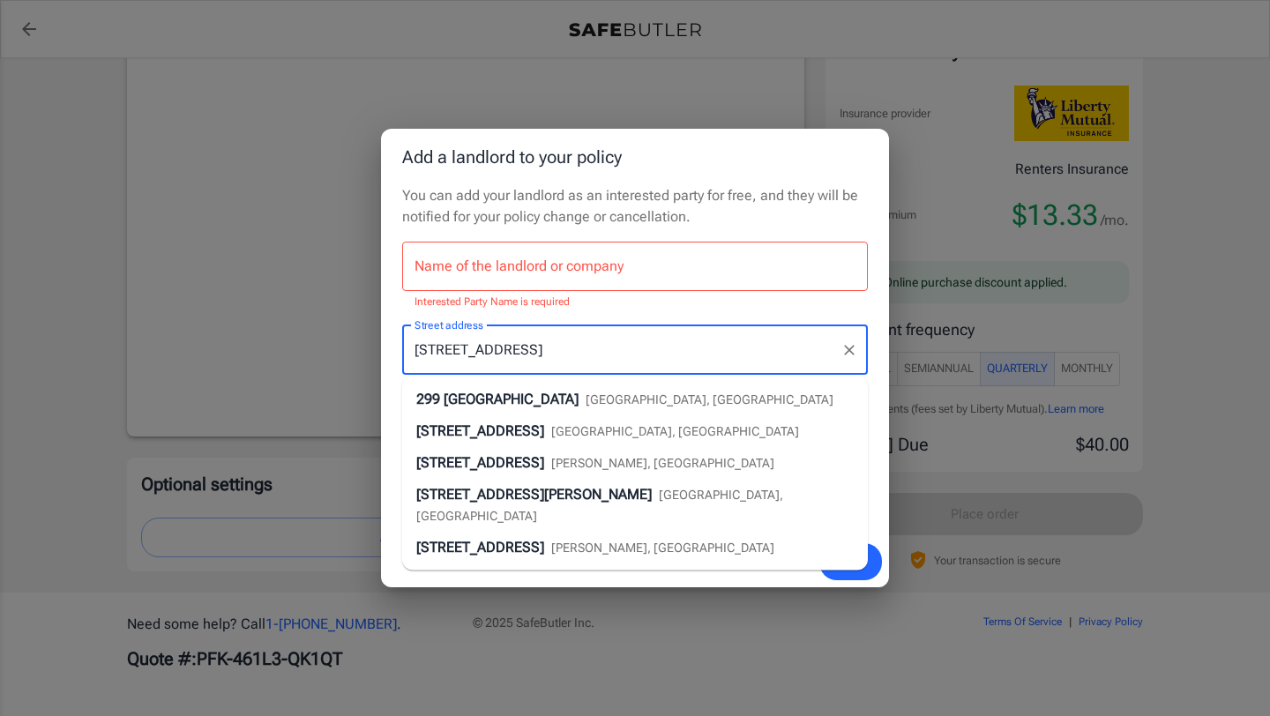
click at [489, 404] on span "[GEOGRAPHIC_DATA]" at bounding box center [510, 399] width 135 height 17
type input "[STREET_ADDRESS]"
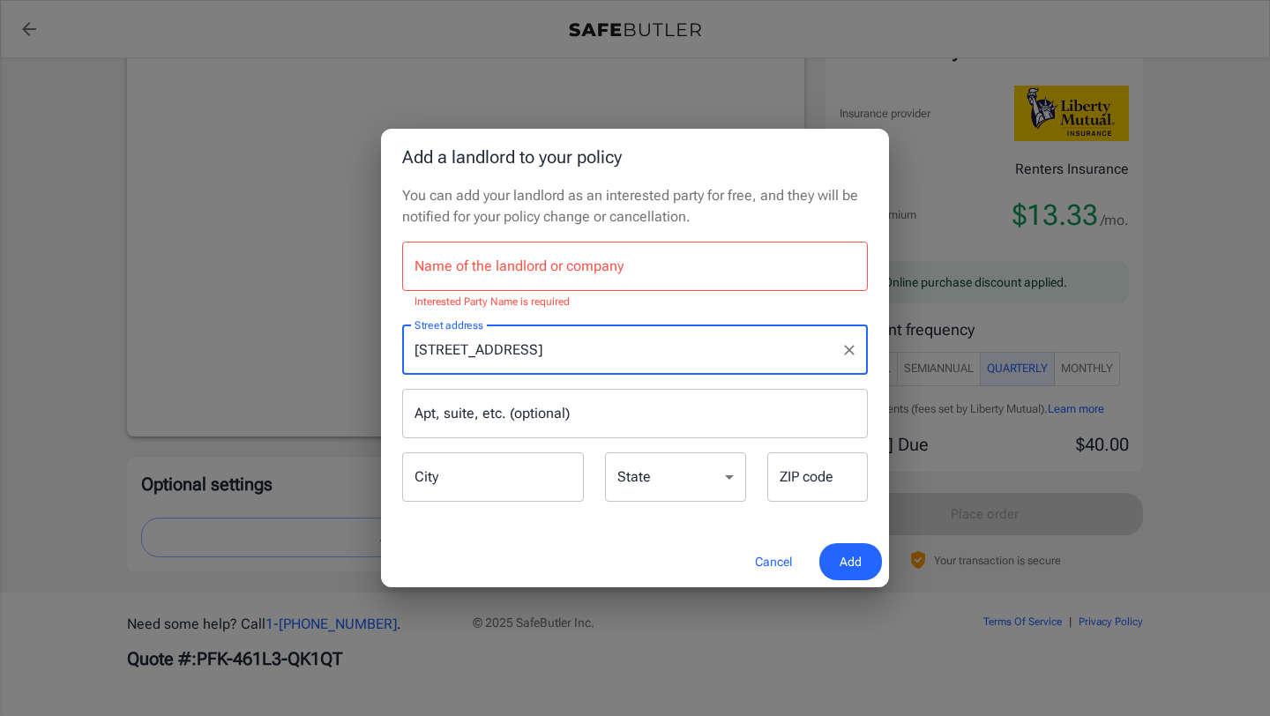
type input "[GEOGRAPHIC_DATA]"
select select "[GEOGRAPHIC_DATA]"
type input "77019"
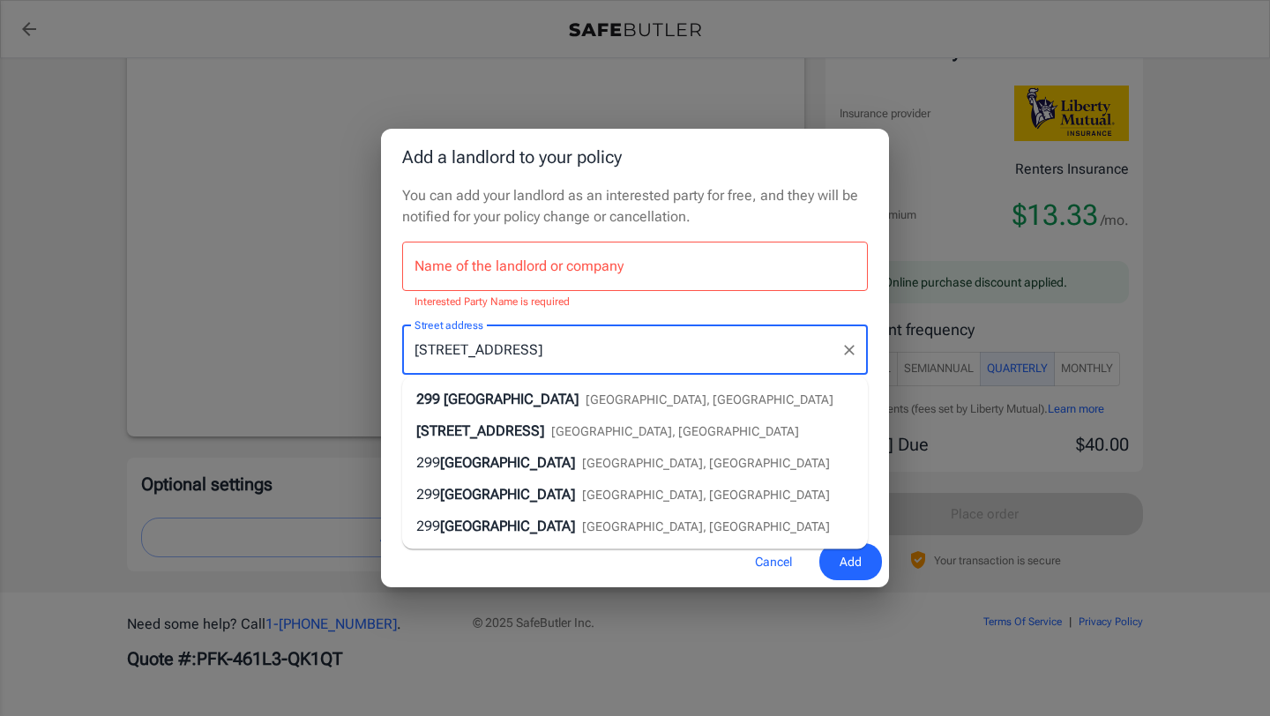
click at [545, 348] on input "[STREET_ADDRESS]" at bounding box center [621, 350] width 423 height 34
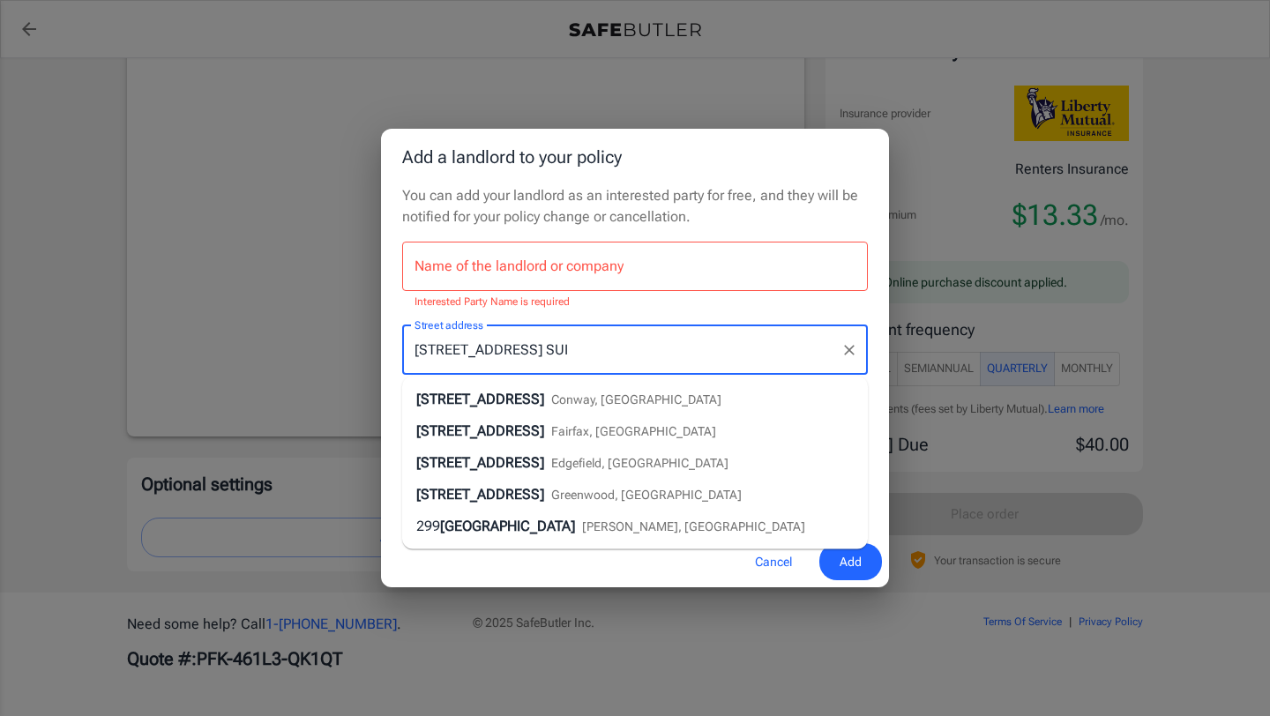
type input "[STREET_ADDRESS] SUI"
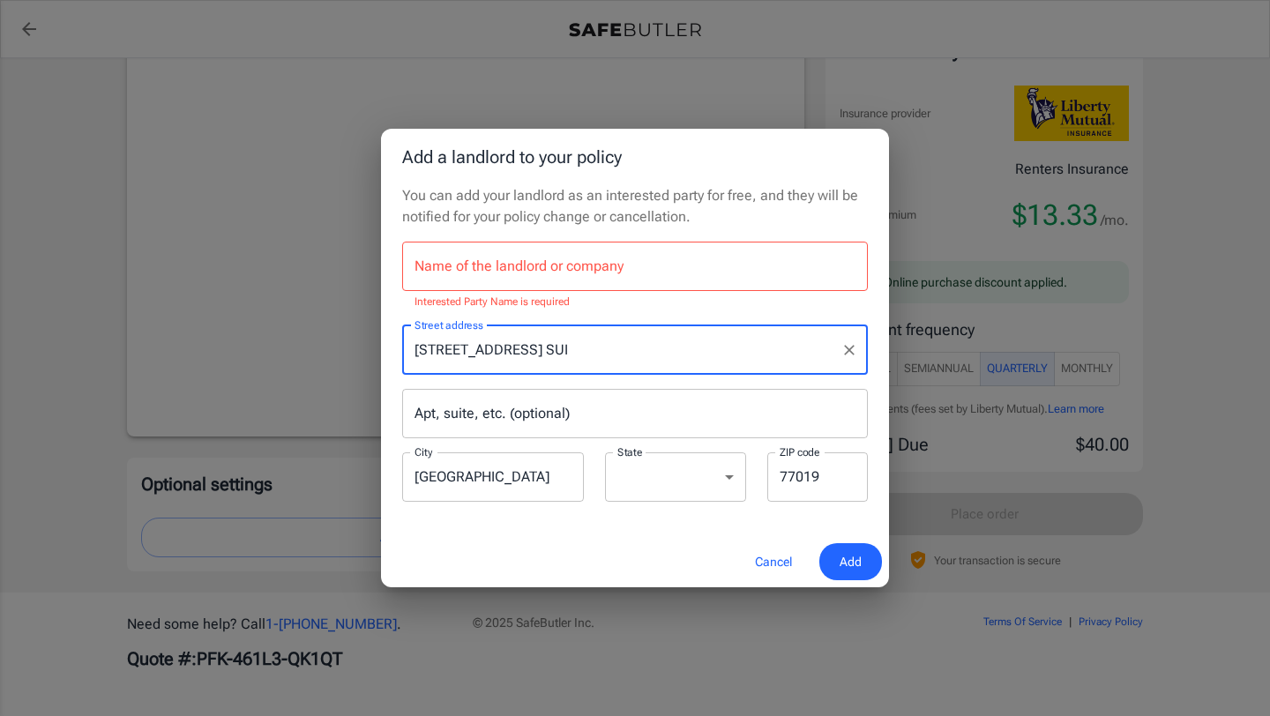
click at [570, 360] on input "[STREET_ADDRESS] SUI" at bounding box center [621, 350] width 423 height 34
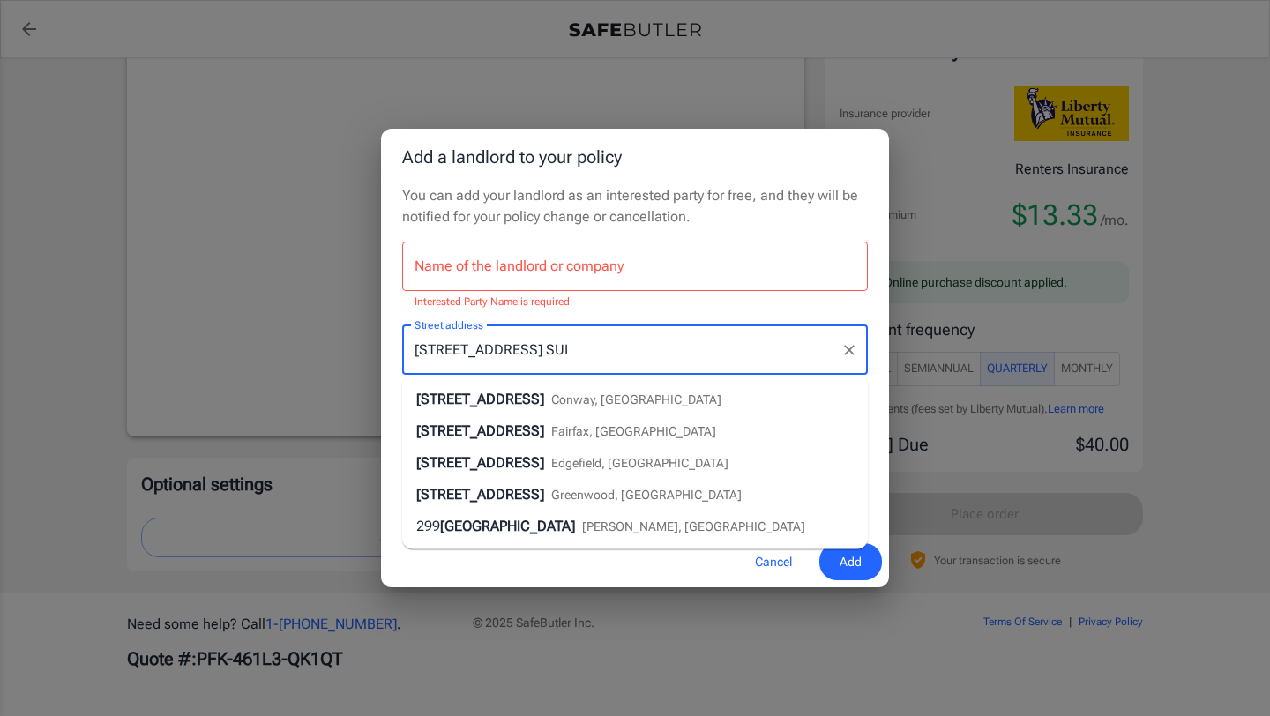
click at [570, 360] on input "[STREET_ADDRESS] SUI" at bounding box center [621, 350] width 423 height 34
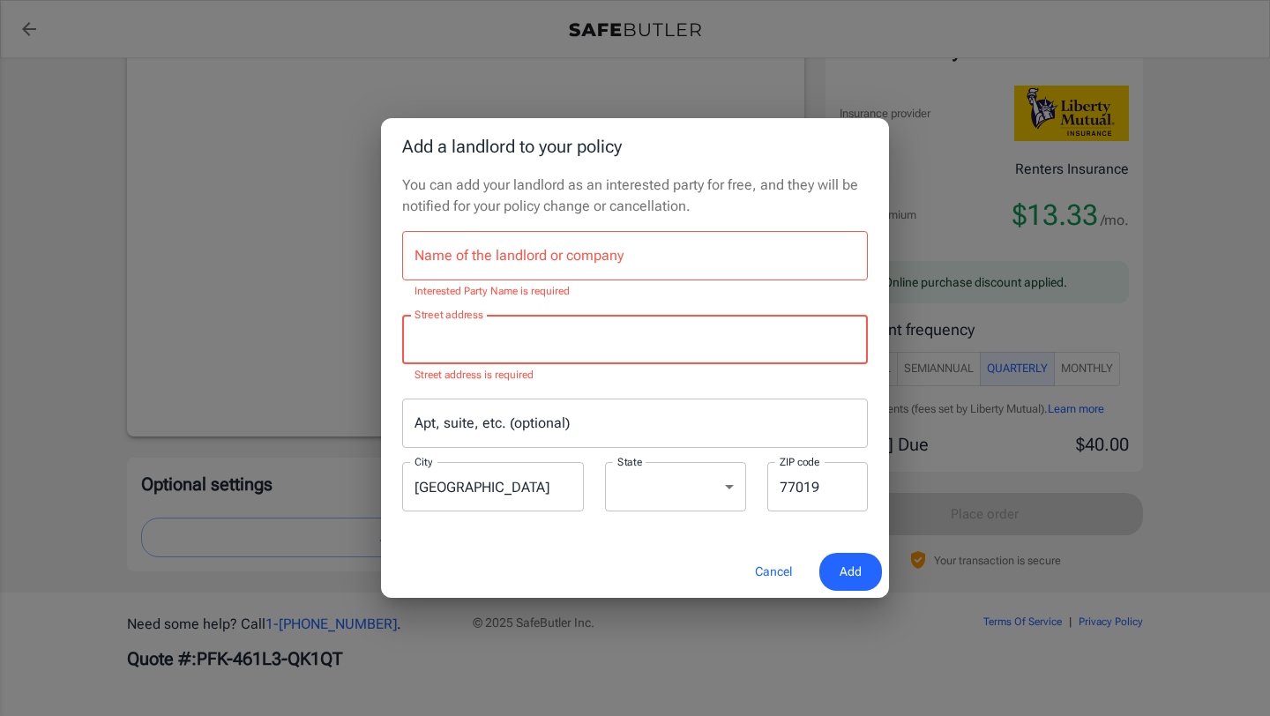
paste input "[GEOGRAPHIC_DATA][STREET_ADDRESS]"
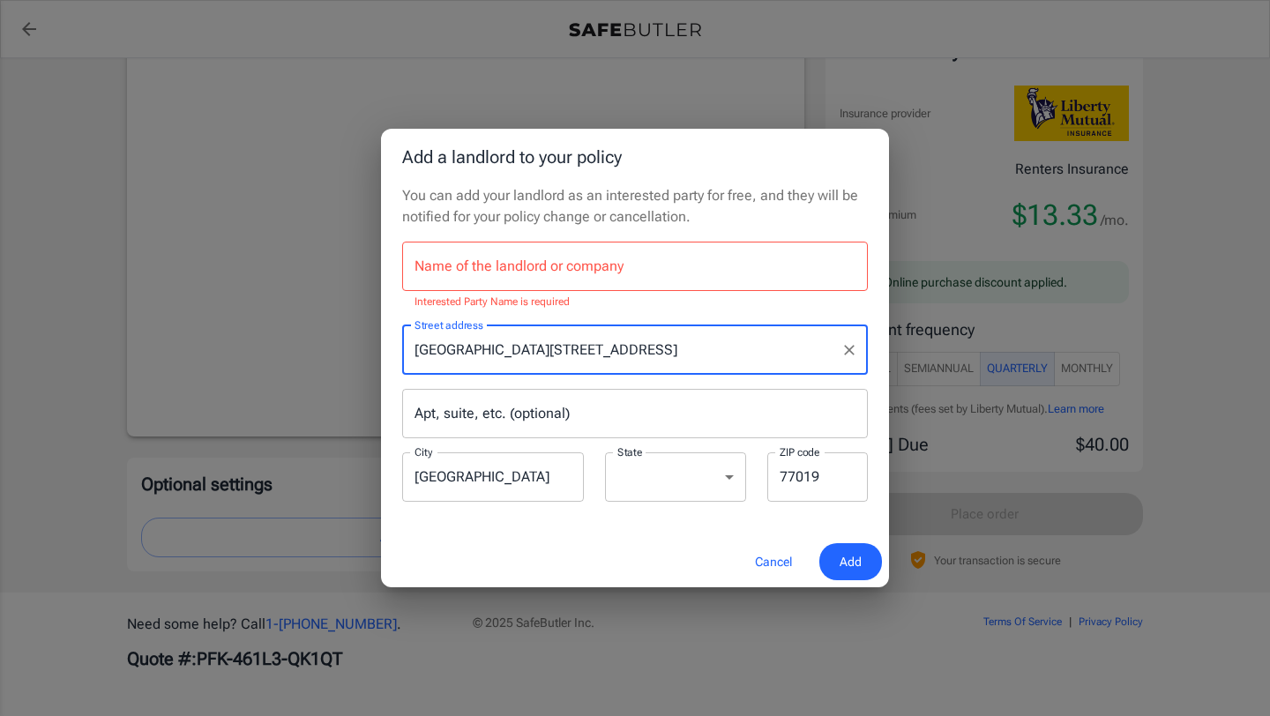
type input "[GEOGRAPHIC_DATA][STREET_ADDRESS]"
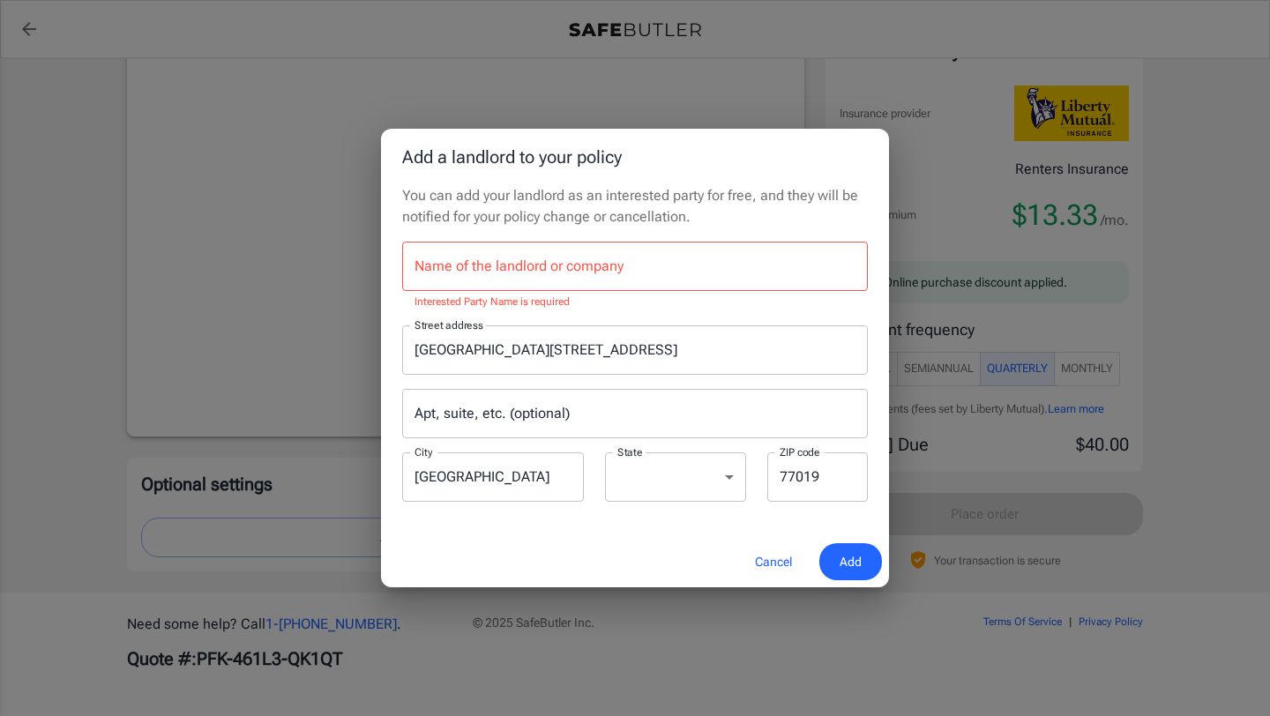
click at [551, 554] on div "Cancel Add" at bounding box center [635, 562] width 508 height 52
click at [534, 492] on input "[GEOGRAPHIC_DATA]" at bounding box center [493, 476] width 182 height 49
click at [452, 475] on input "[GEOGRAPHIC_DATA]" at bounding box center [493, 476] width 182 height 49
click at [562, 472] on input "[GEOGRAPHIC_DATA]" at bounding box center [493, 476] width 182 height 49
click at [561, 472] on input "[GEOGRAPHIC_DATA]" at bounding box center [493, 476] width 182 height 49
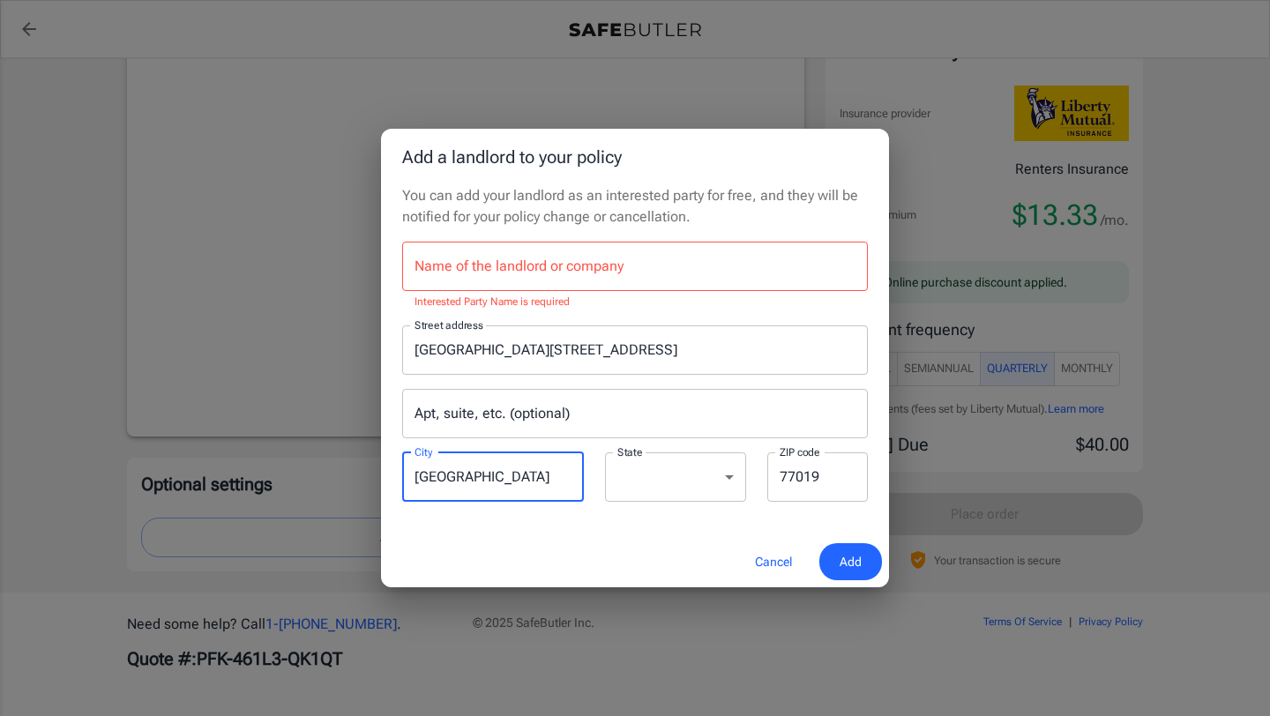
click at [561, 472] on input "[GEOGRAPHIC_DATA]" at bounding box center [493, 476] width 182 height 49
type input "Austin"
click at [691, 480] on select "[US_STATE] [US_STATE] [US_STATE] [US_STATE] [US_STATE] [US_STATE] [US_STATE] [U…" at bounding box center [675, 476] width 141 height 49
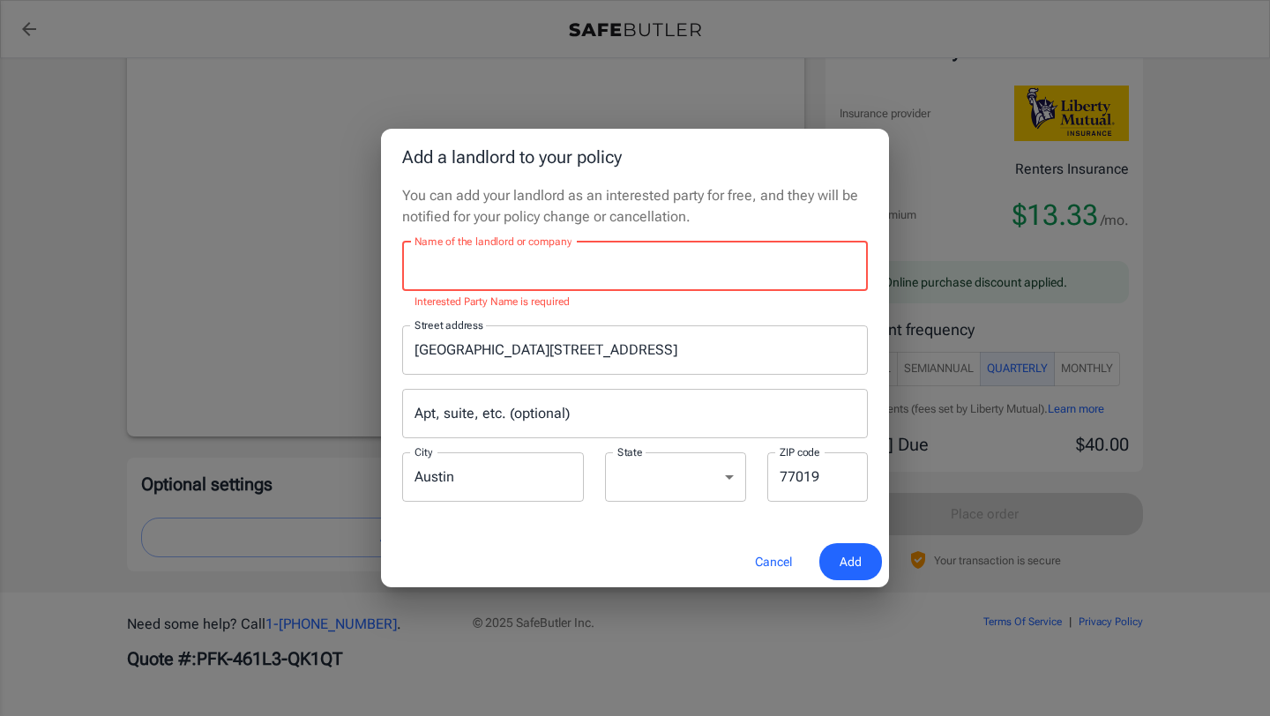
click at [606, 260] on input "Name of the landlord or company" at bounding box center [634, 266] width 465 height 49
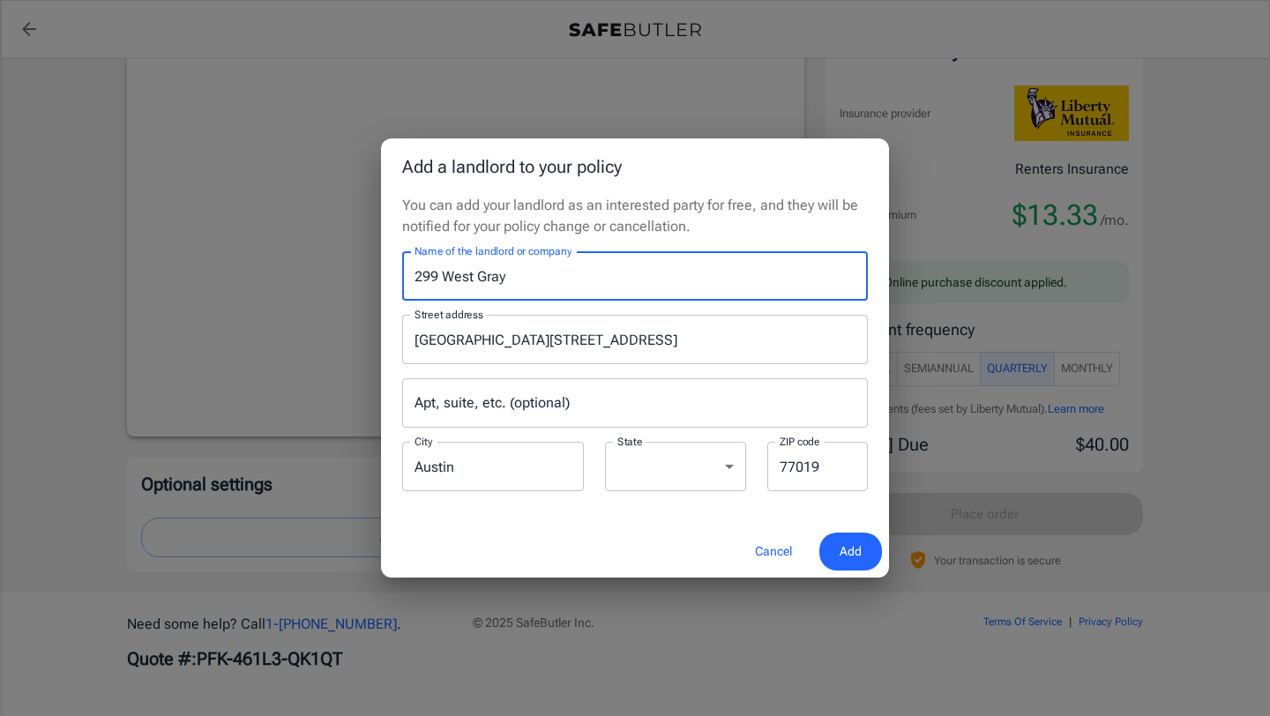
type input "299 West Gray"
click at [866, 547] on button "Add" at bounding box center [850, 551] width 63 height 38
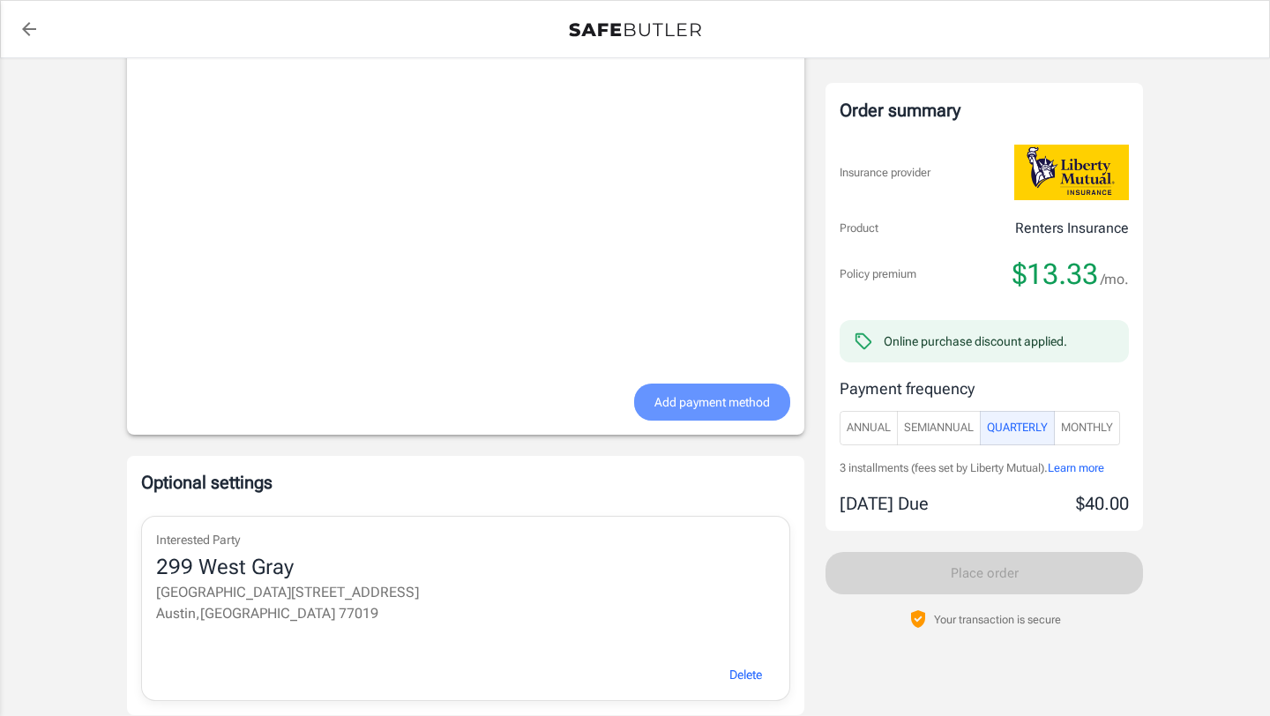
click at [654, 413] on span "Add payment method" at bounding box center [711, 402] width 115 height 22
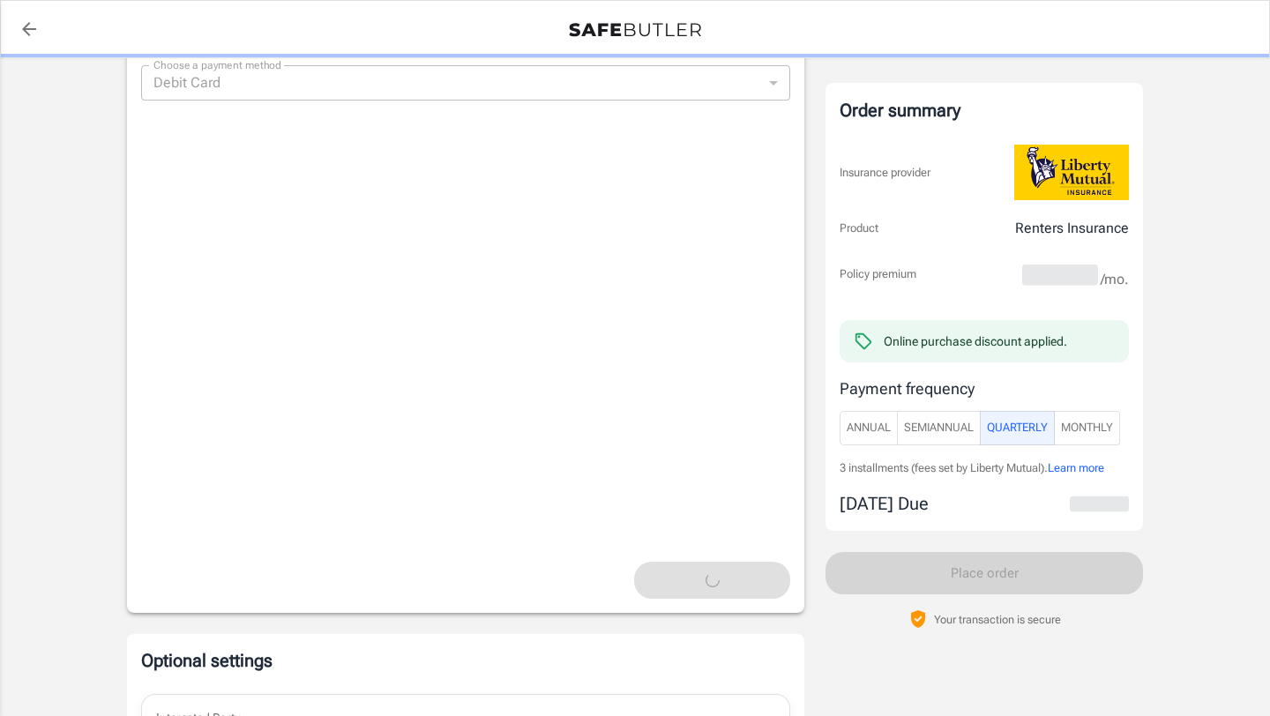
scroll to position [1299, 0]
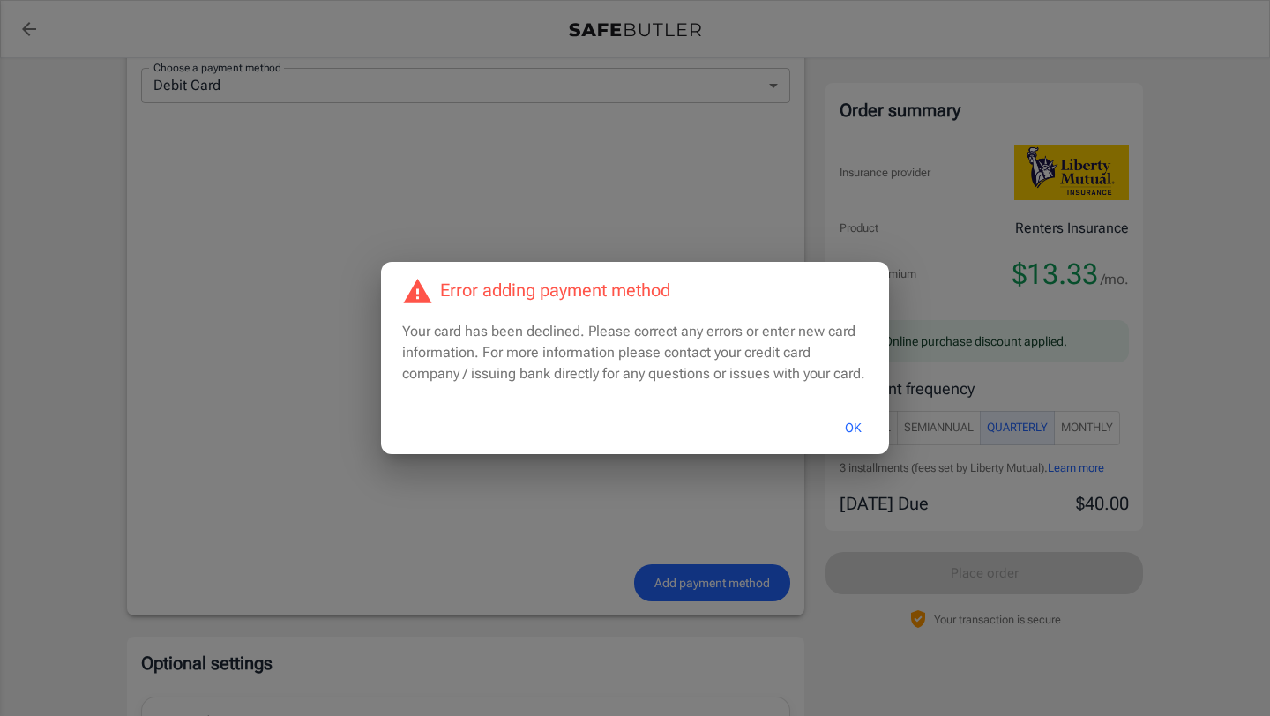
click at [854, 427] on button "OK" at bounding box center [852, 428] width 57 height 38
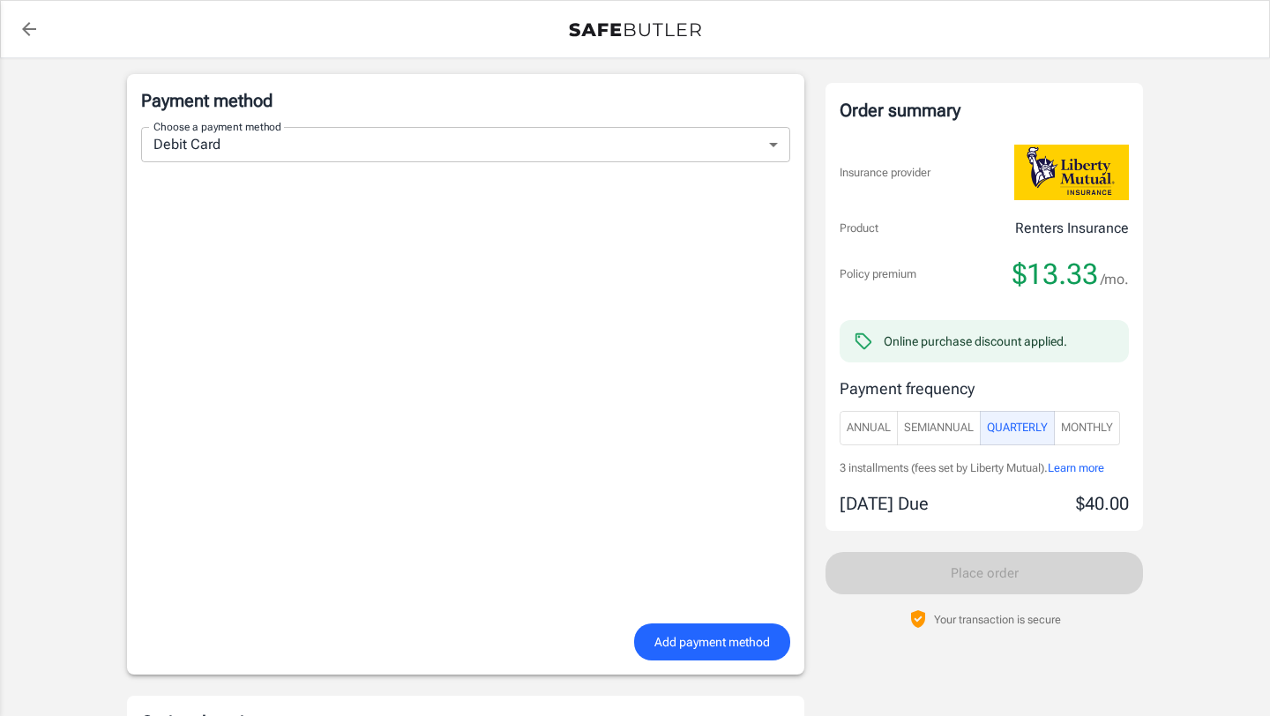
scroll to position [1240, 0]
click at [666, 636] on span "Add payment method" at bounding box center [711, 641] width 115 height 22
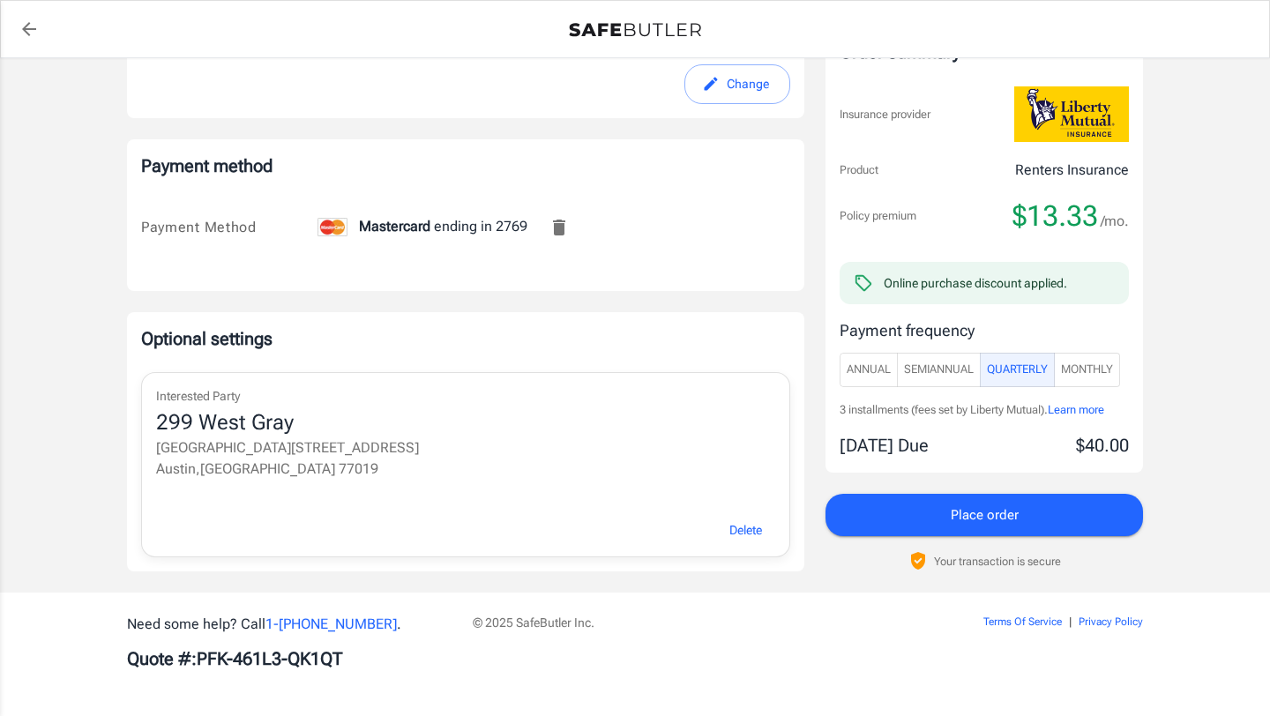
scroll to position [1177, 0]
click at [857, 532] on button "Place order" at bounding box center [983, 515] width 317 height 42
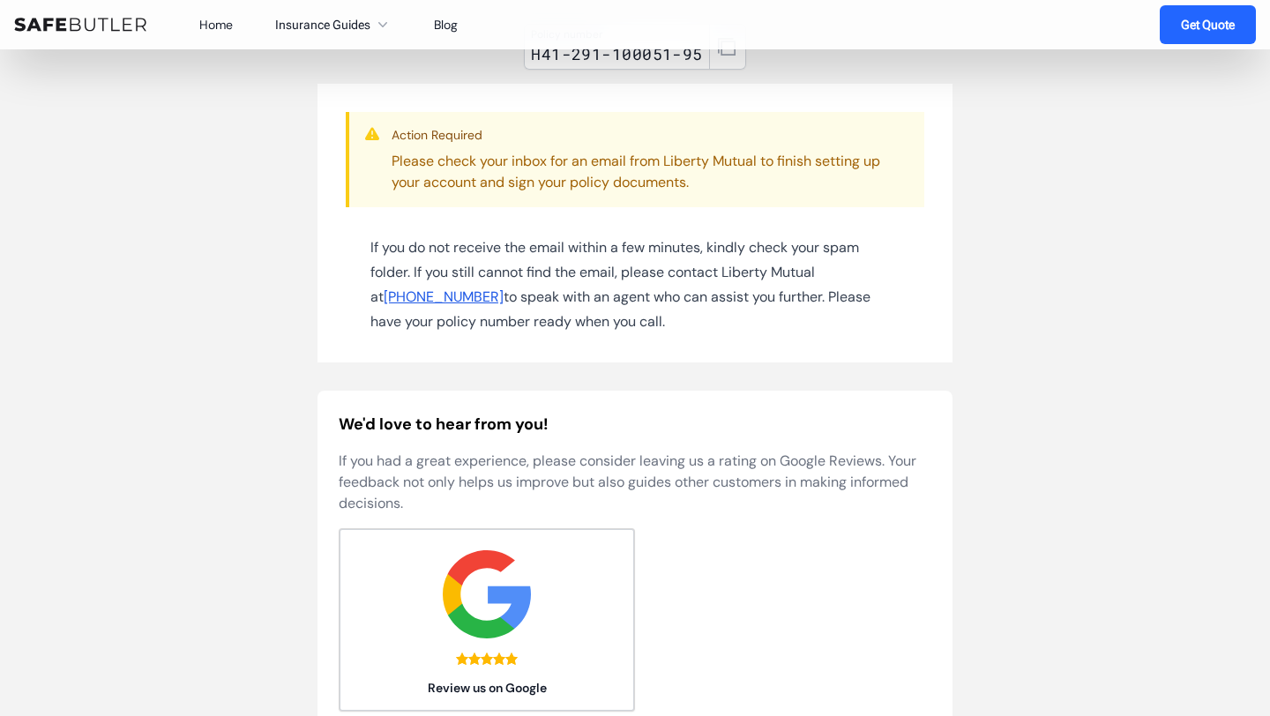
scroll to position [252, 0]
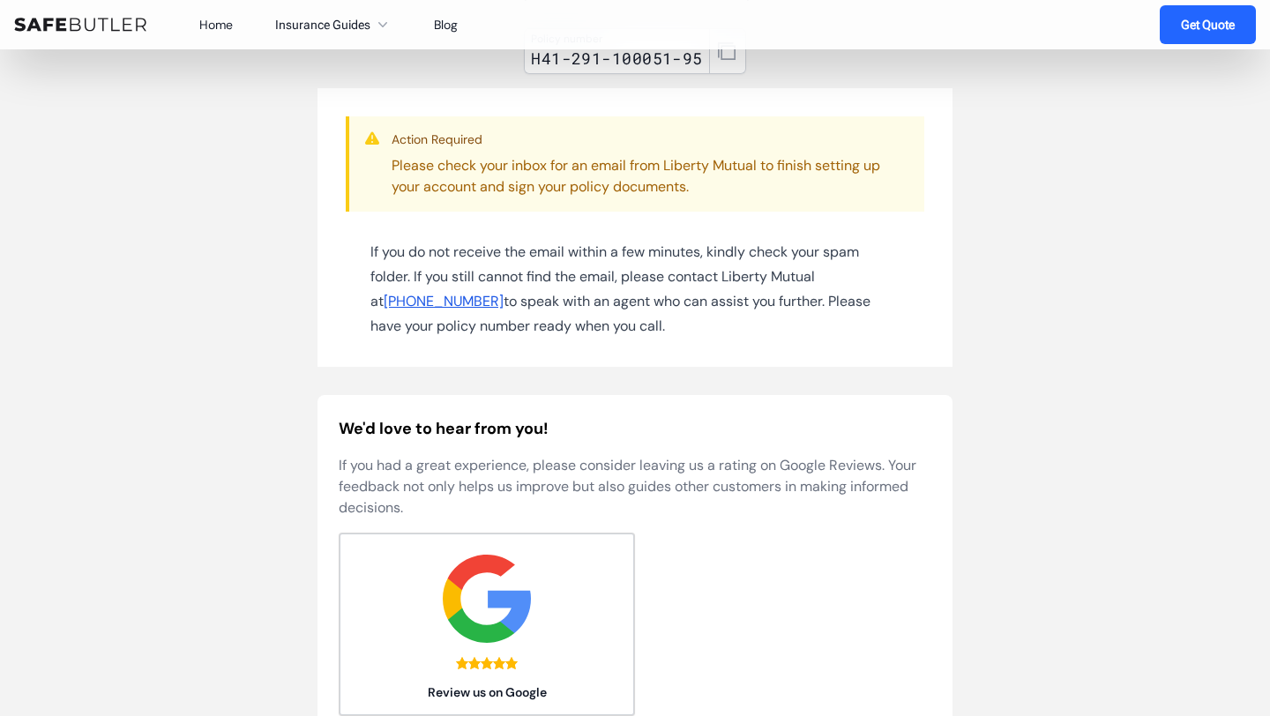
click at [334, 168] on div "Action Required Please check your inbox for an email from Liberty Mutual to fin…" at bounding box center [634, 227] width 635 height 279
